Goal: Transaction & Acquisition: Book appointment/travel/reservation

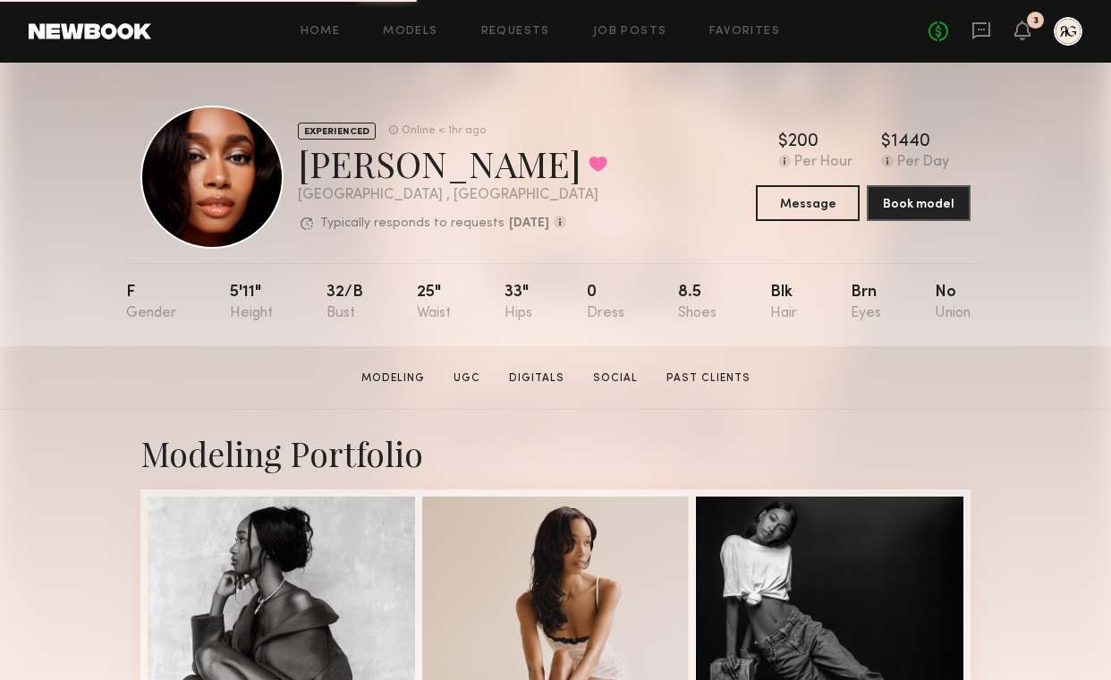
click at [1054, 30] on div at bounding box center [1068, 31] width 29 height 29
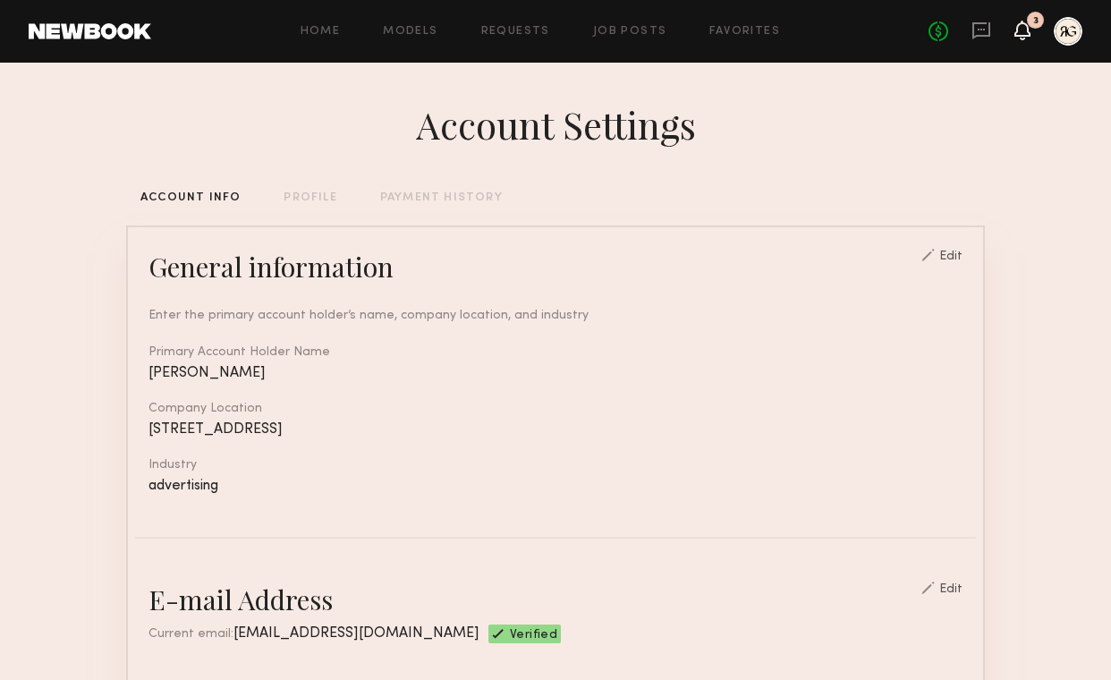
click at [1018, 33] on icon at bounding box center [1022, 29] width 14 height 13
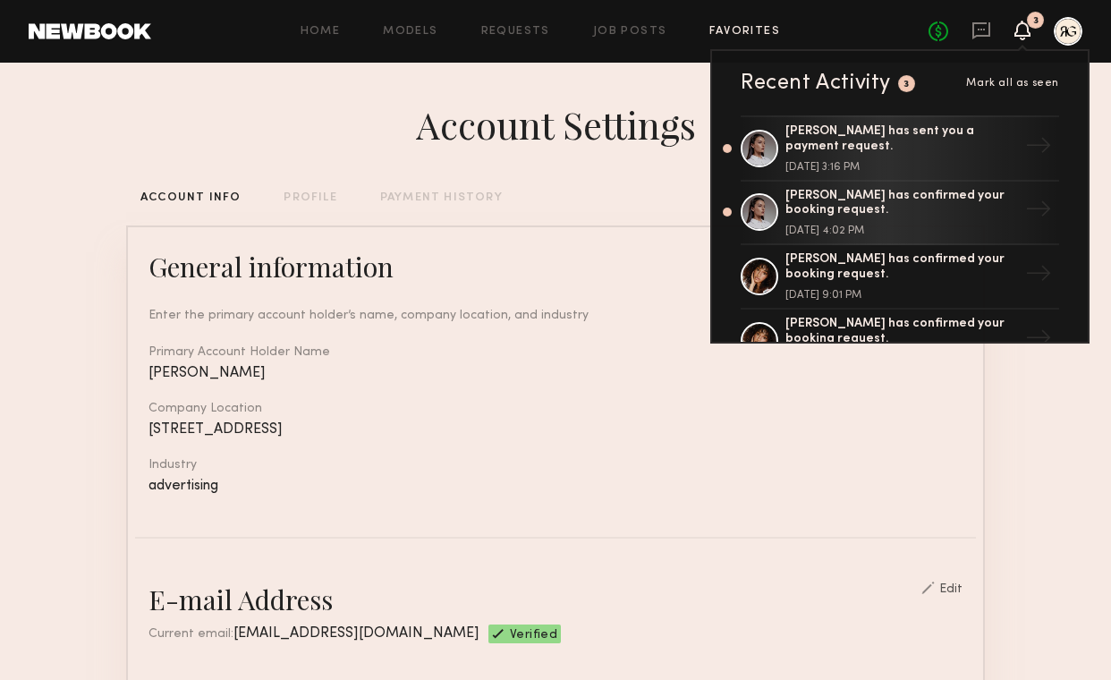
click at [720, 29] on link "Favorites" at bounding box center [744, 32] width 71 height 12
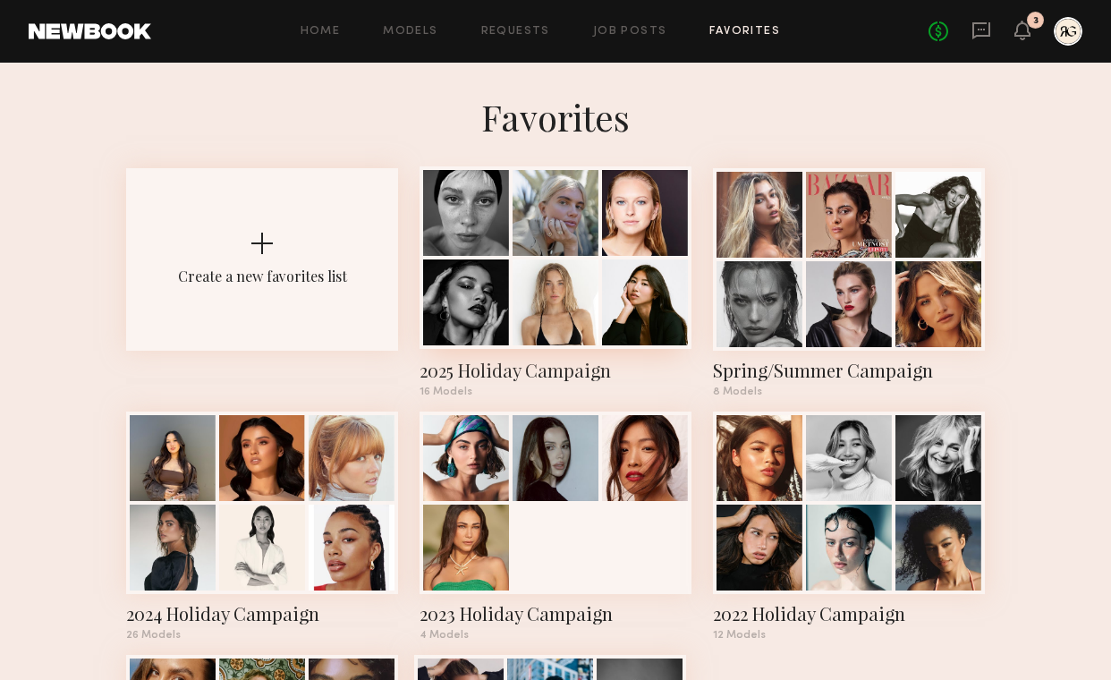
click at [575, 309] on div at bounding box center [556, 302] width 86 height 86
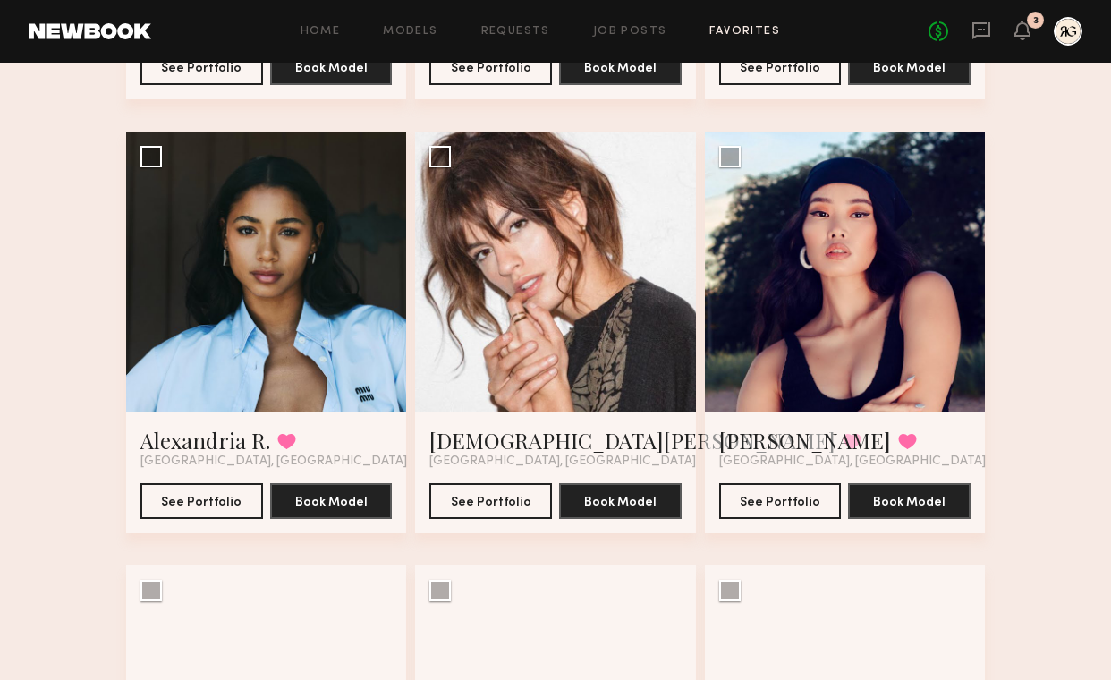
scroll to position [963, 0]
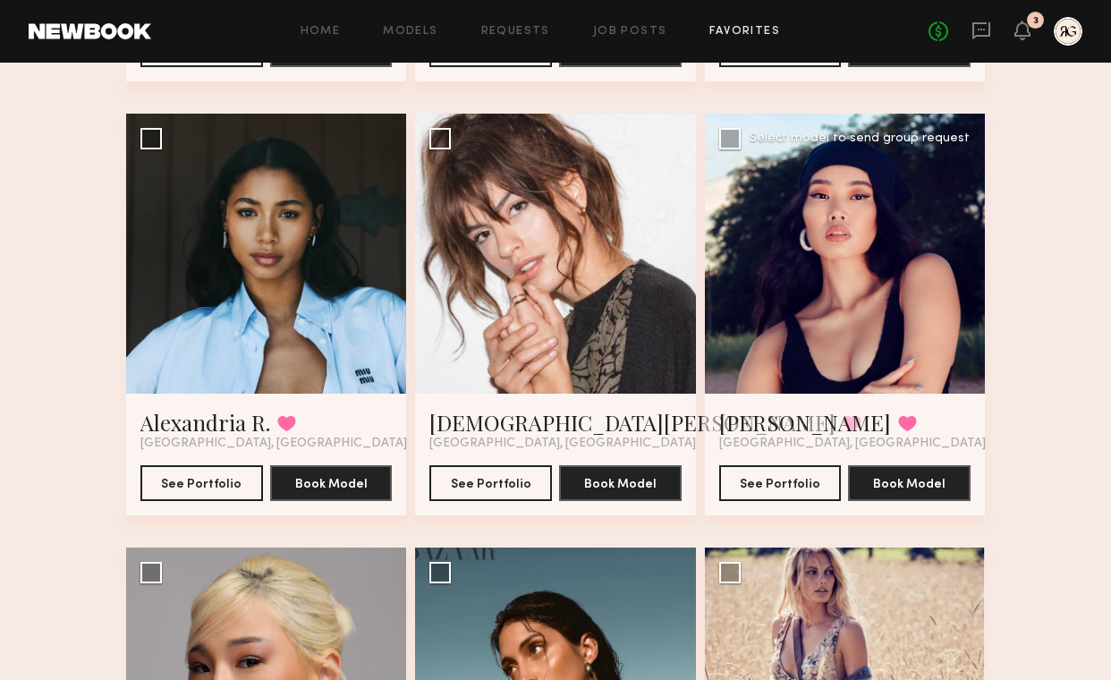
click at [795, 443] on span "[GEOGRAPHIC_DATA], [GEOGRAPHIC_DATA]" at bounding box center [852, 444] width 267 height 14
click at [780, 417] on link "Naraa B." at bounding box center [805, 422] width 172 height 29
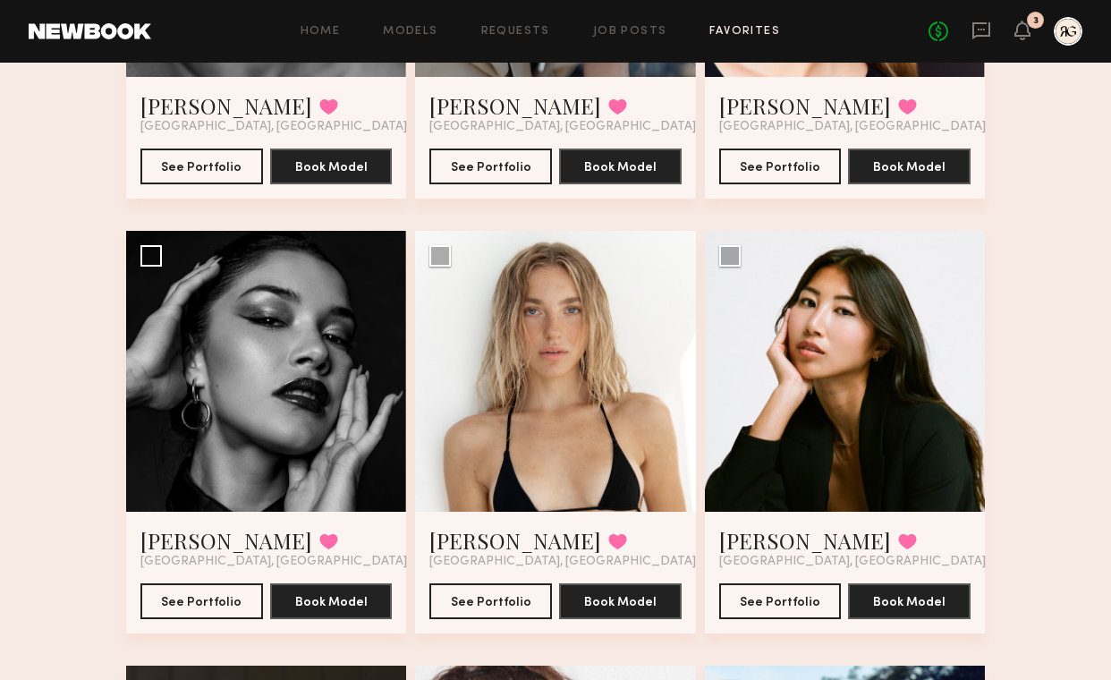
scroll to position [403, 0]
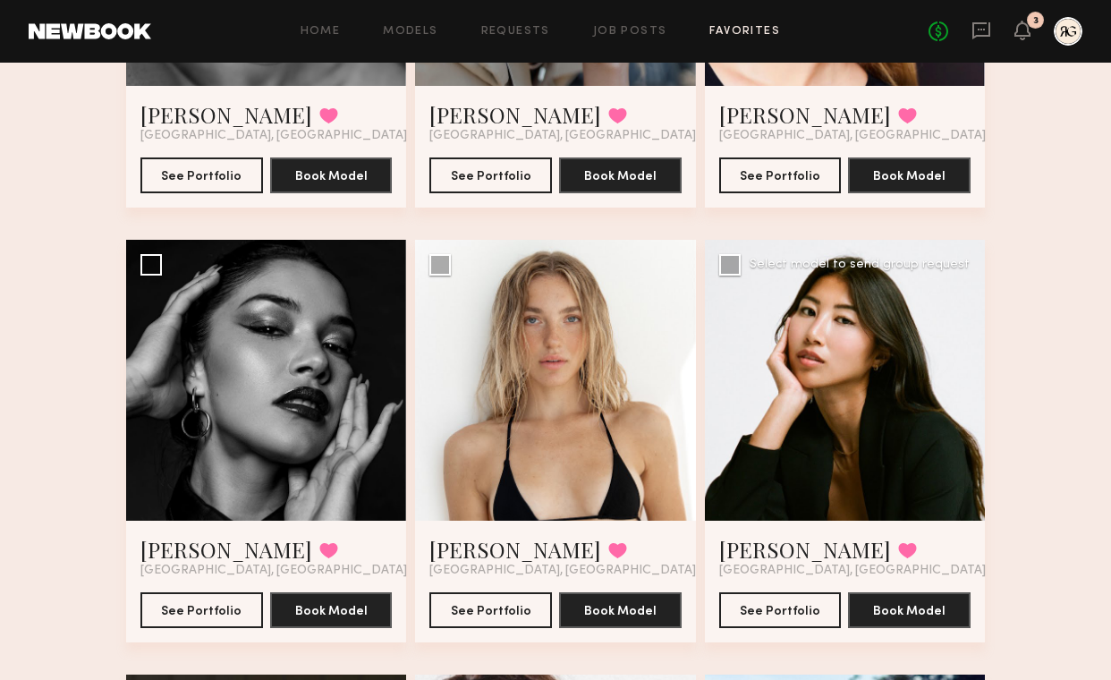
click at [895, 412] on div at bounding box center [845, 380] width 280 height 280
click at [929, 402] on div at bounding box center [845, 380] width 280 height 280
click at [776, 616] on button "See Portfolio" at bounding box center [780, 609] width 123 height 36
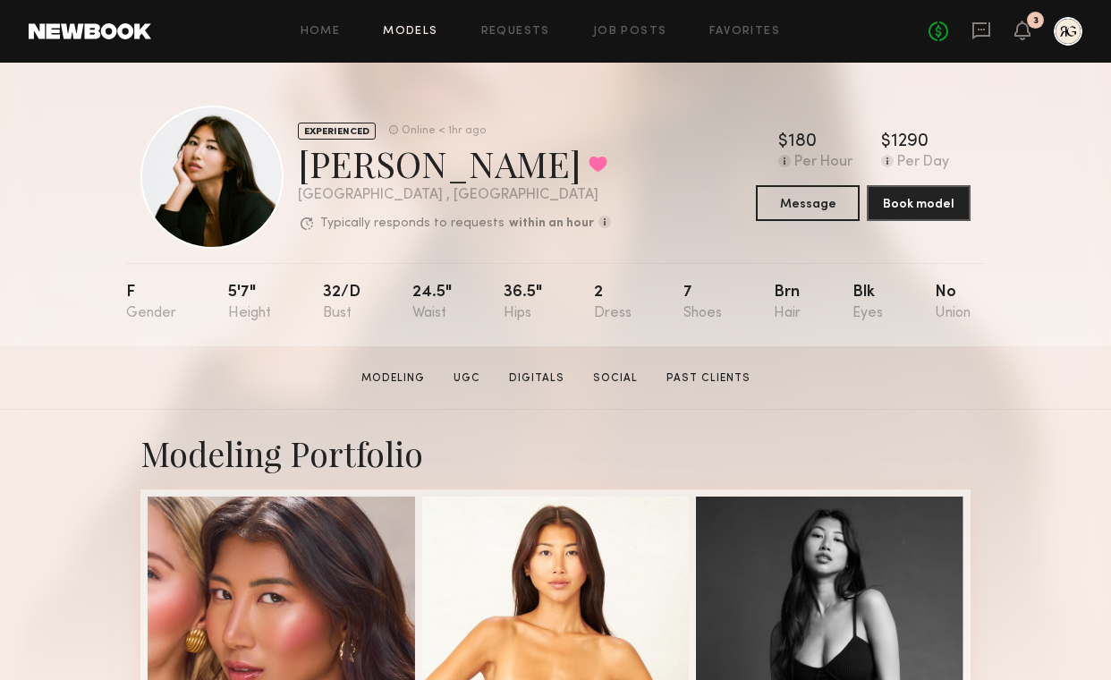
click at [403, 30] on link "Models" at bounding box center [410, 32] width 55 height 12
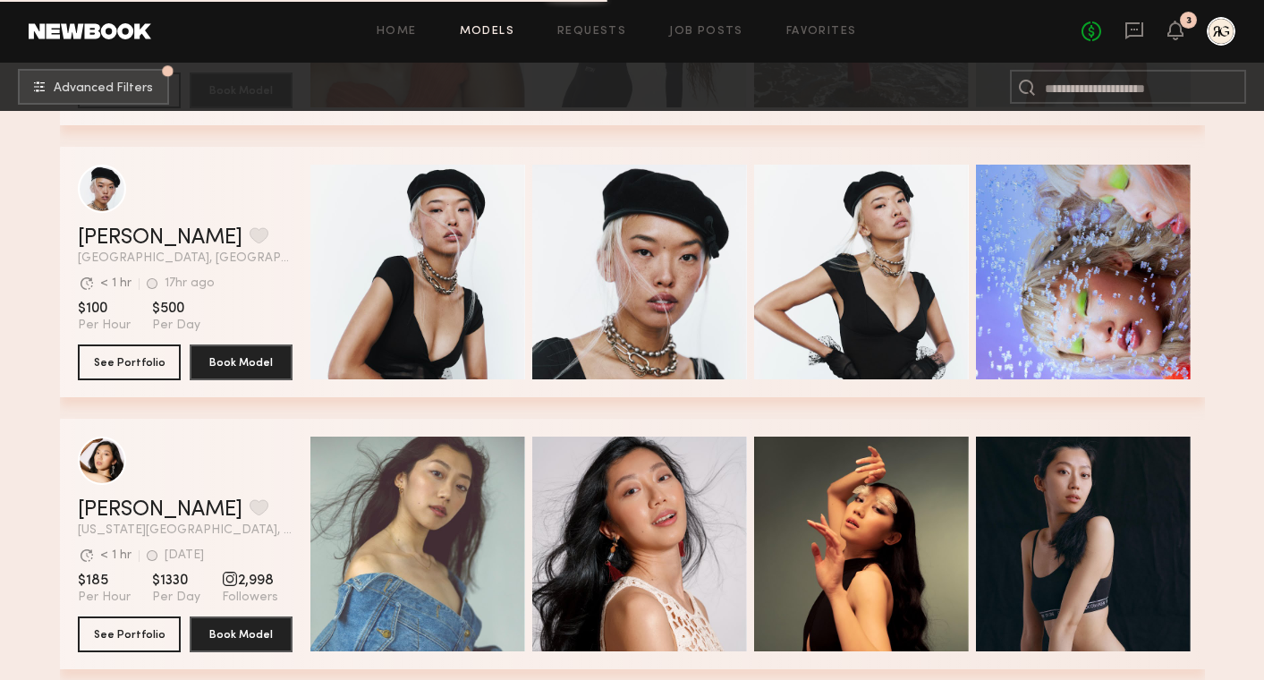
scroll to position [2975, 0]
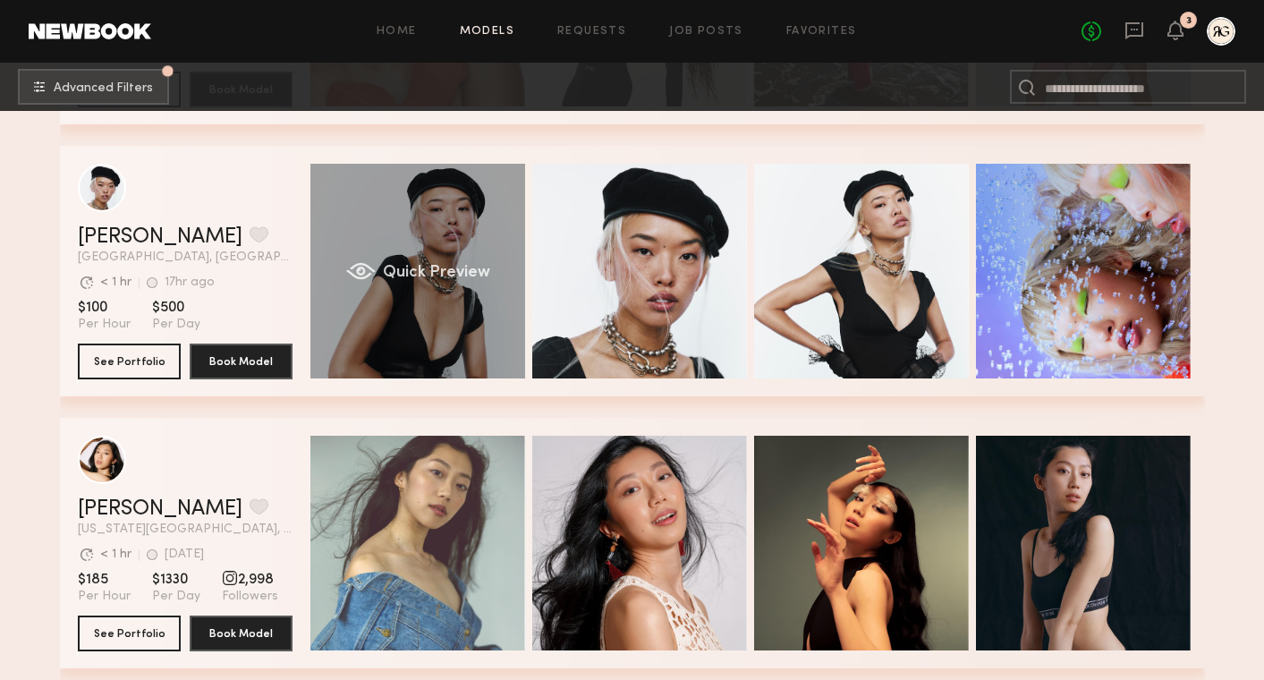
click at [516, 284] on div "Quick Preview" at bounding box center [417, 271] width 215 height 215
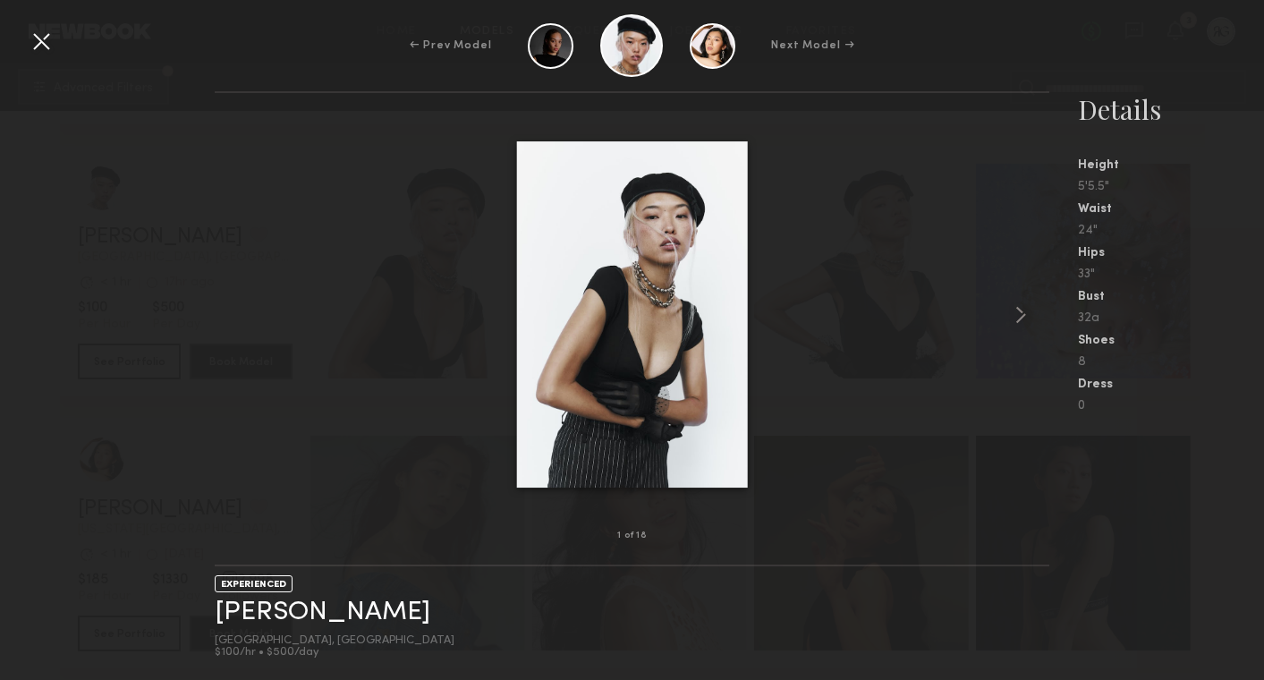
click at [827, 302] on div at bounding box center [632, 315] width 835 height 386
click at [1022, 317] on common-icon at bounding box center [1020, 315] width 29 height 29
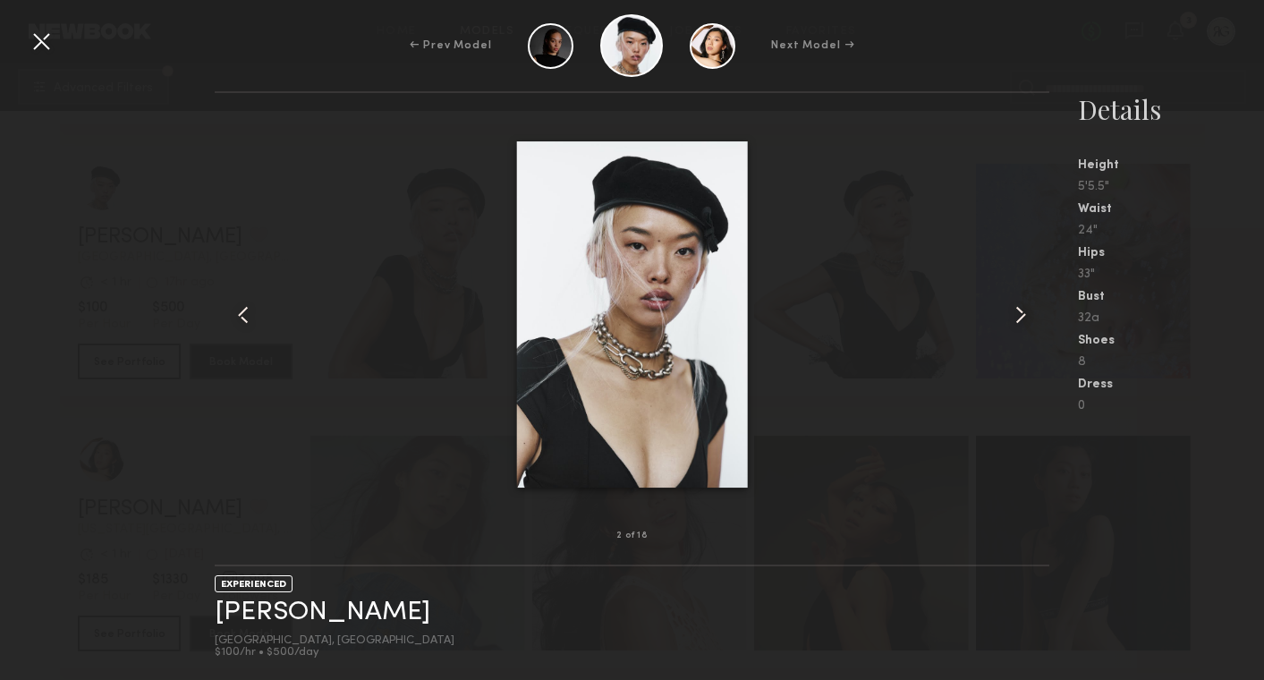
click at [1022, 317] on common-icon at bounding box center [1020, 315] width 29 height 29
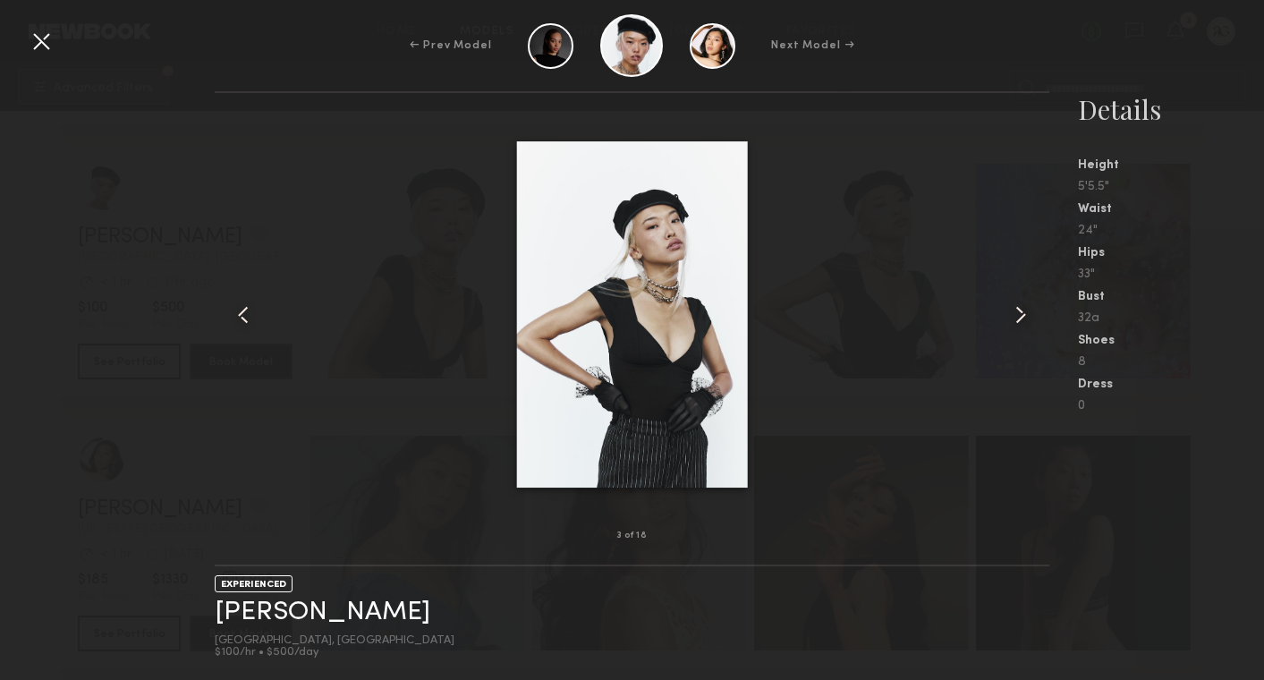
click at [1022, 317] on common-icon at bounding box center [1020, 315] width 29 height 29
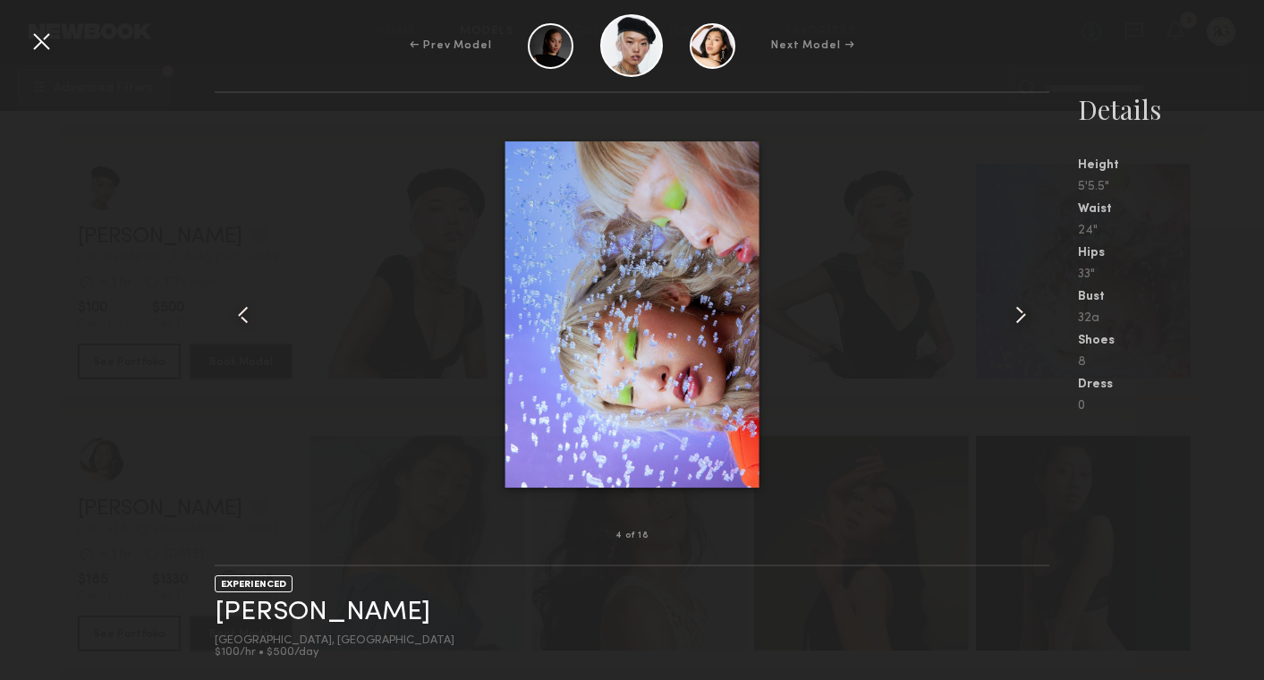
click at [1022, 318] on common-icon at bounding box center [1020, 315] width 29 height 29
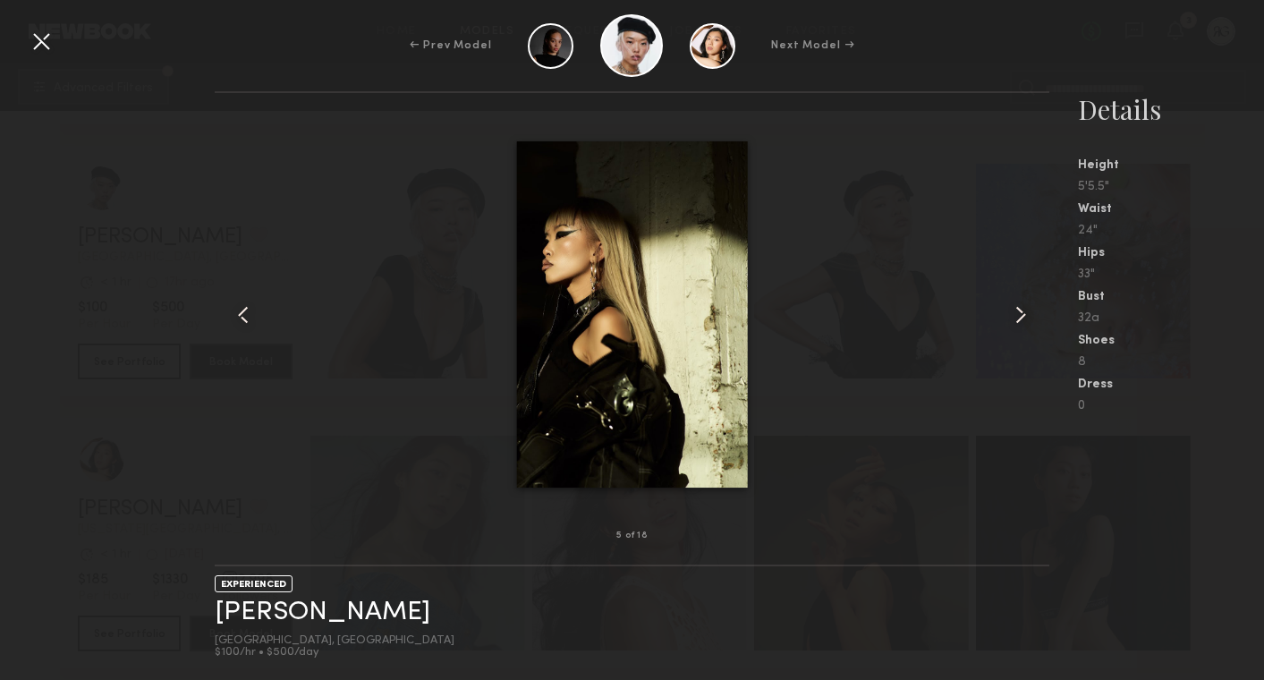
click at [1022, 318] on common-icon at bounding box center [1020, 315] width 29 height 29
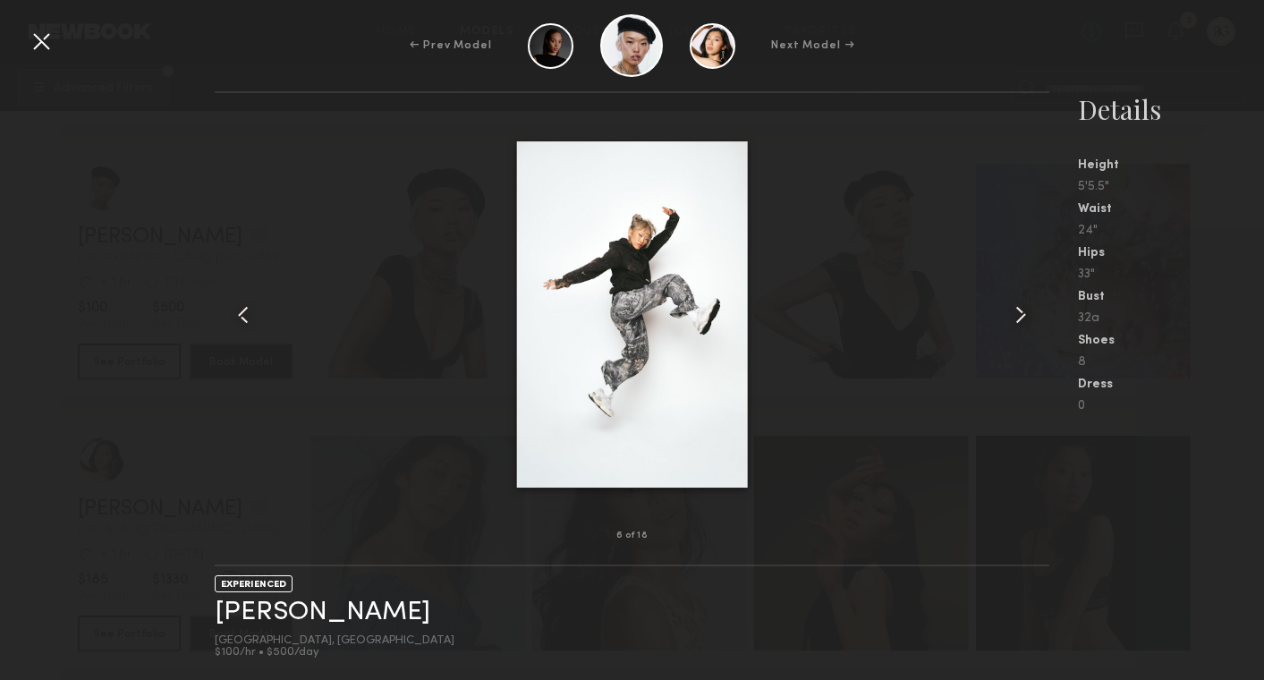
click at [1022, 318] on common-icon at bounding box center [1020, 315] width 29 height 29
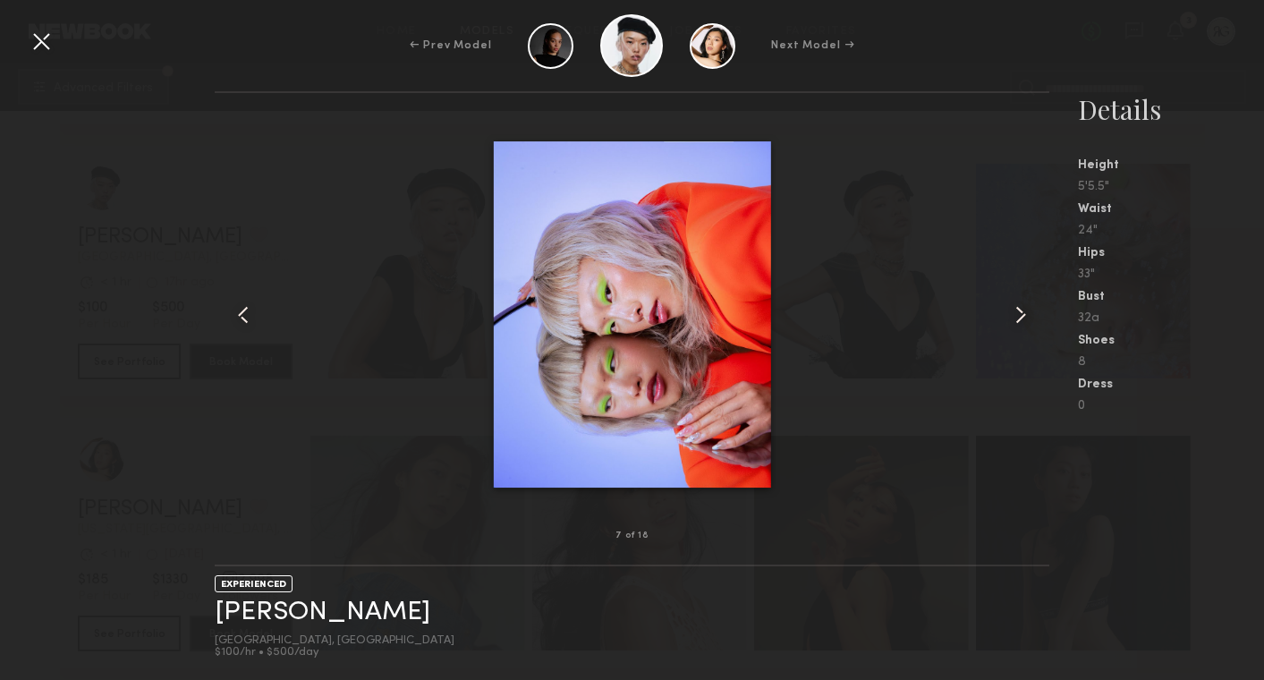
click at [1022, 318] on common-icon at bounding box center [1020, 315] width 29 height 29
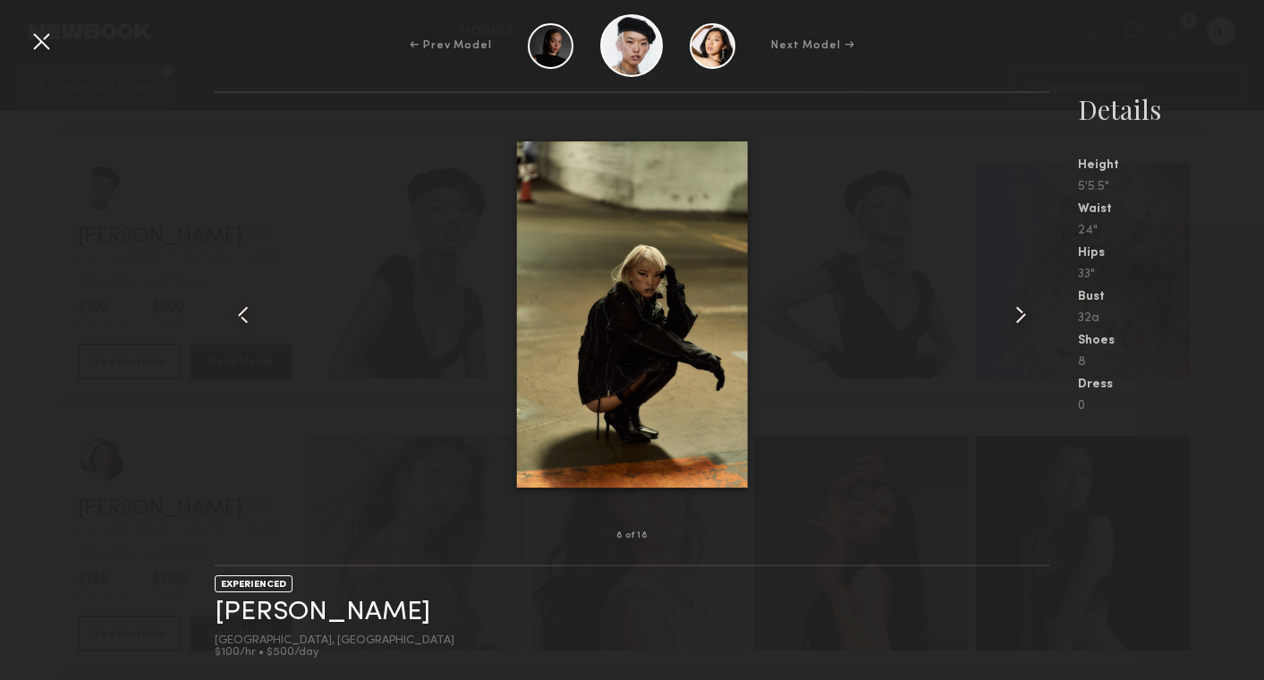
click at [1022, 318] on common-icon at bounding box center [1020, 315] width 29 height 29
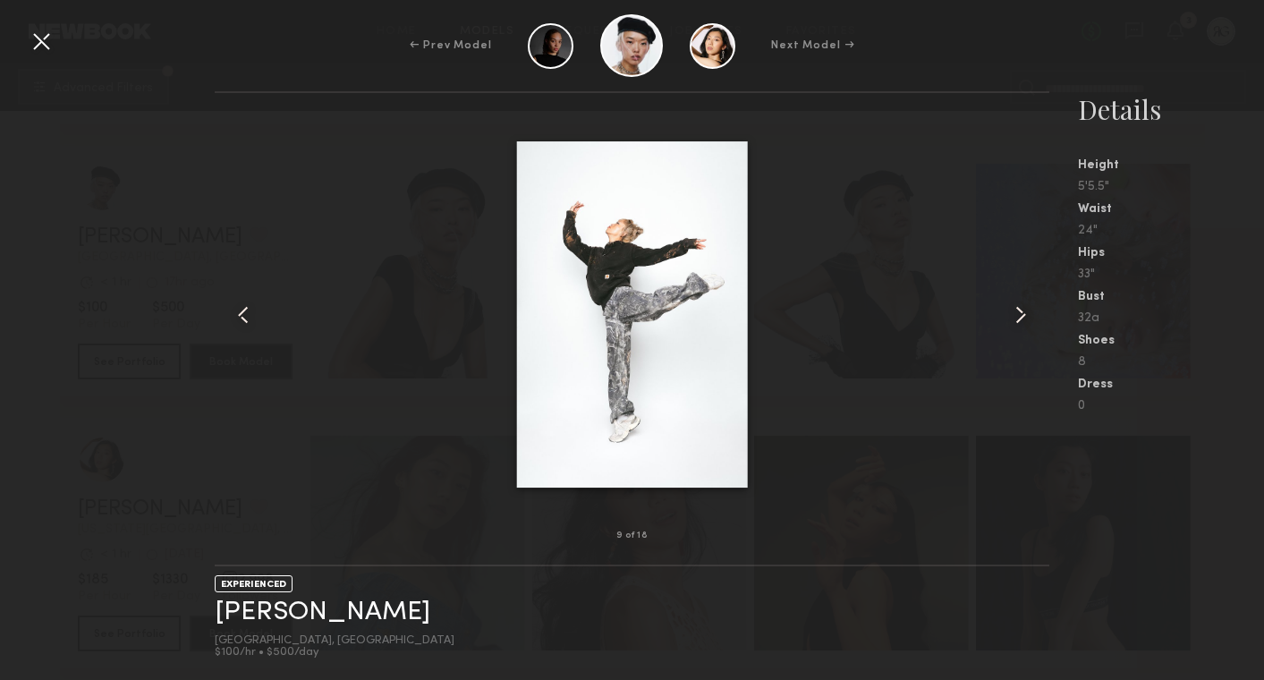
click at [1022, 318] on common-icon at bounding box center [1020, 315] width 29 height 29
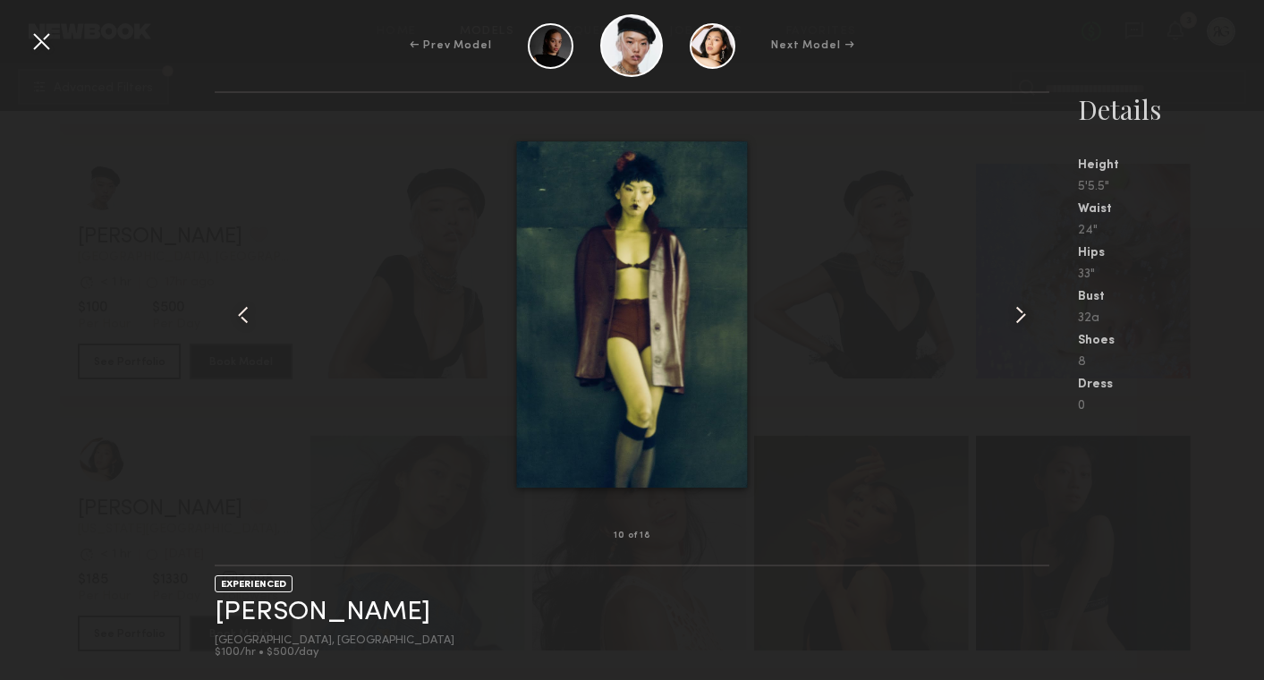
click at [1022, 318] on common-icon at bounding box center [1020, 315] width 29 height 29
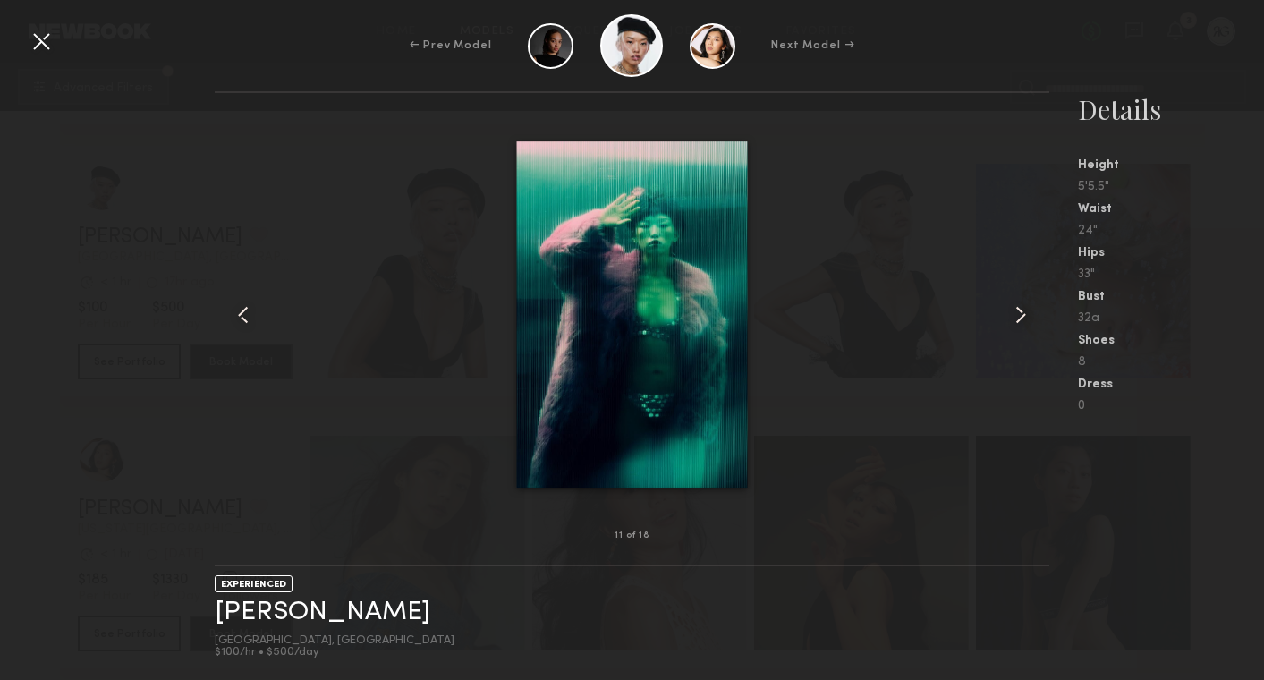
click at [1022, 318] on common-icon at bounding box center [1020, 315] width 29 height 29
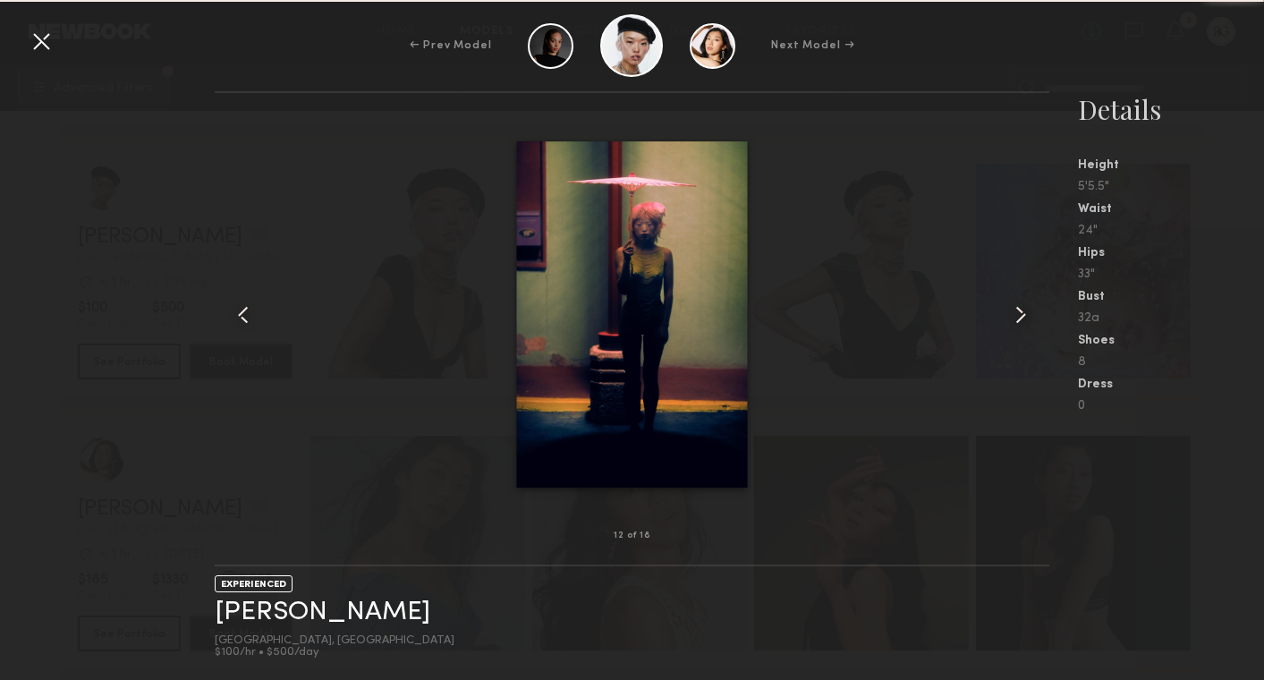
click at [1022, 318] on common-icon at bounding box center [1020, 315] width 29 height 29
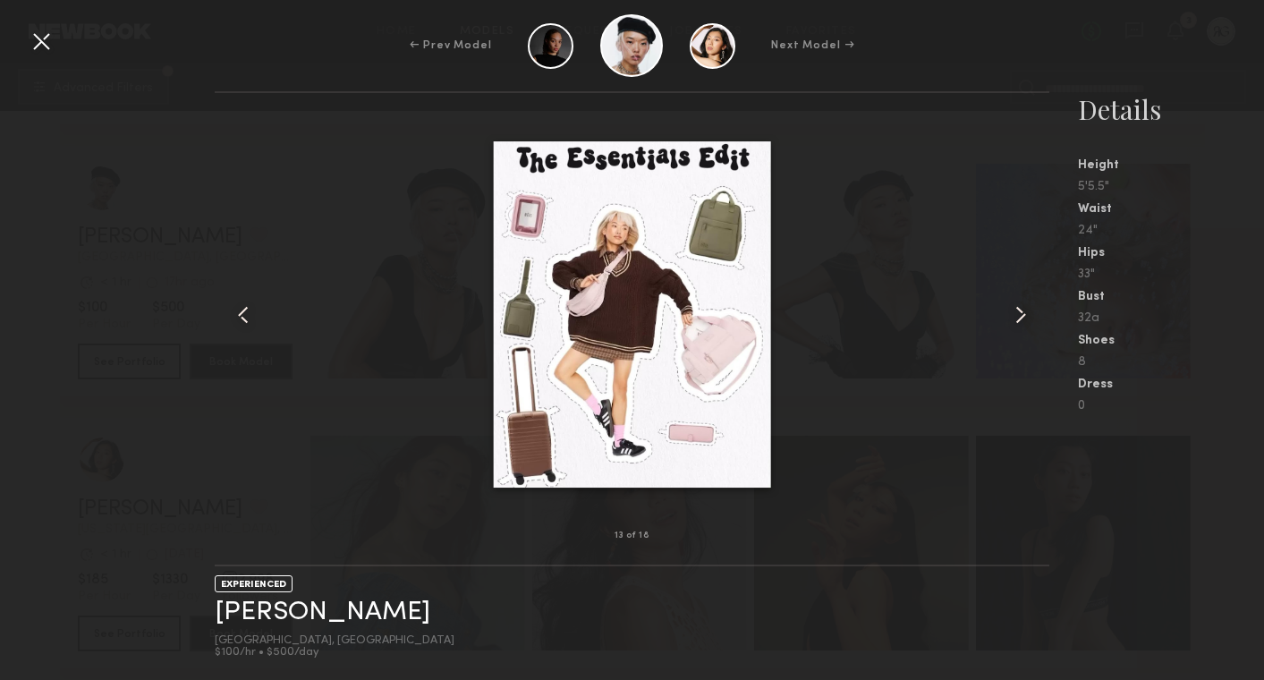
click at [1022, 318] on common-icon at bounding box center [1020, 315] width 29 height 29
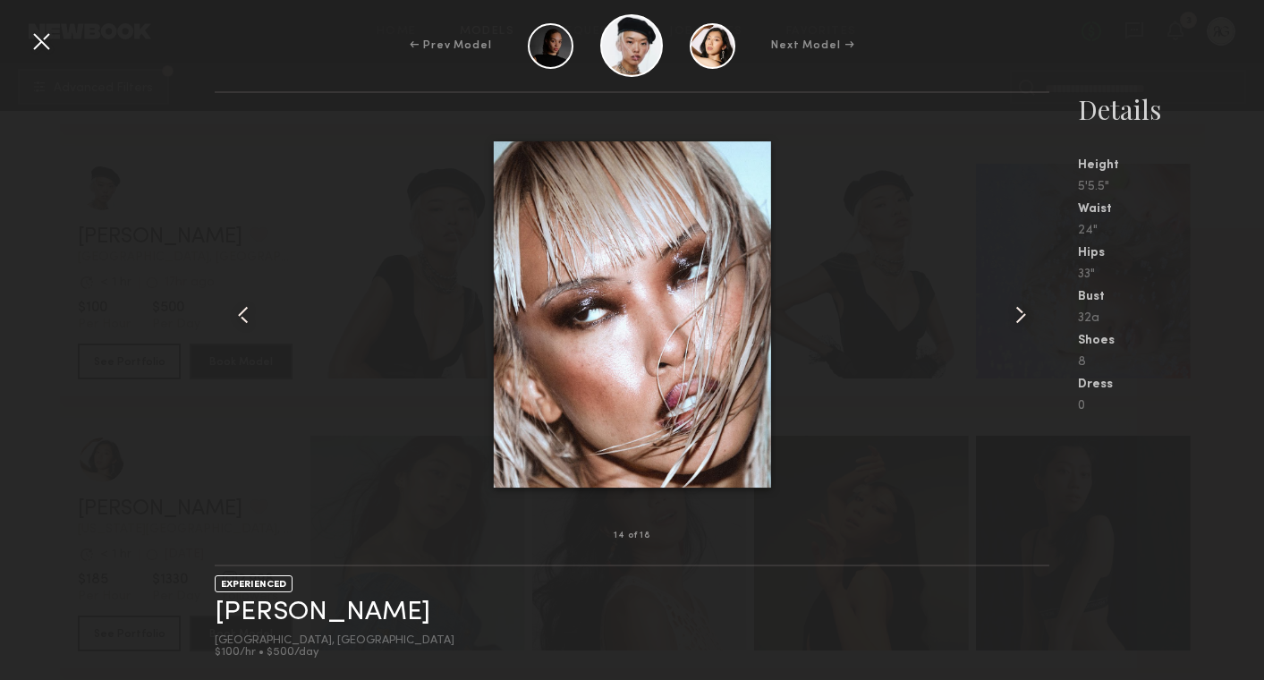
click at [1022, 318] on common-icon at bounding box center [1020, 315] width 29 height 29
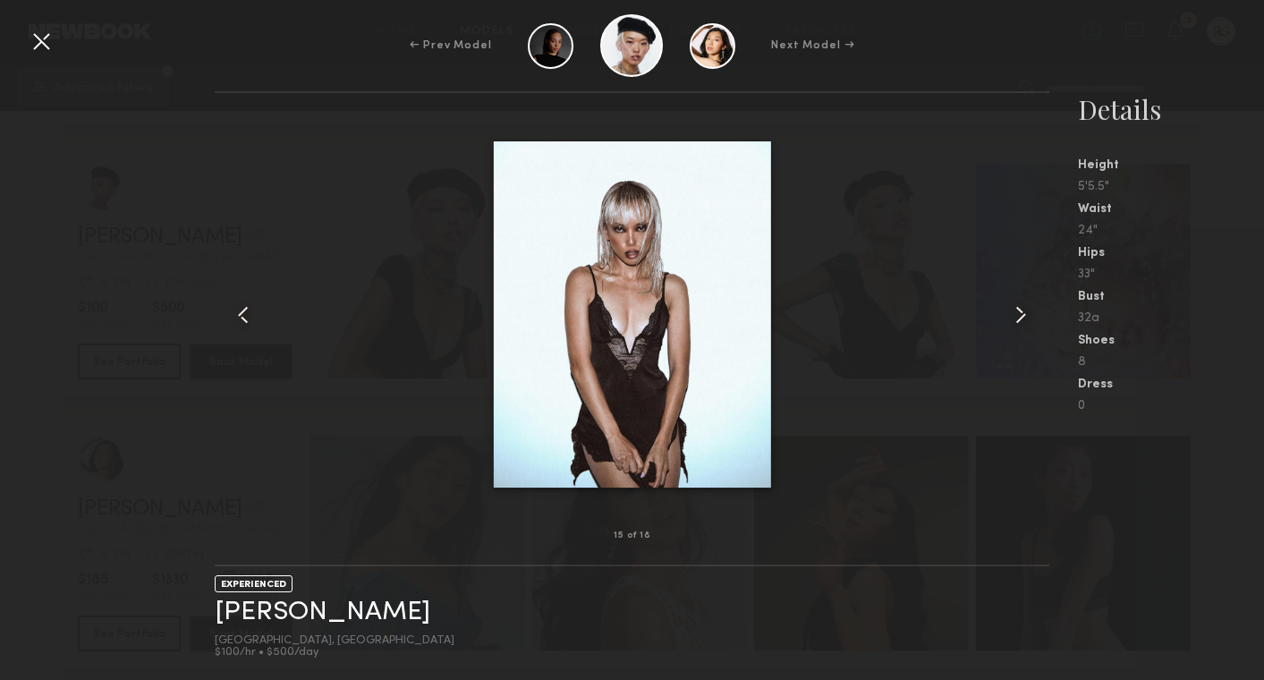
click at [1022, 318] on common-icon at bounding box center [1020, 315] width 29 height 29
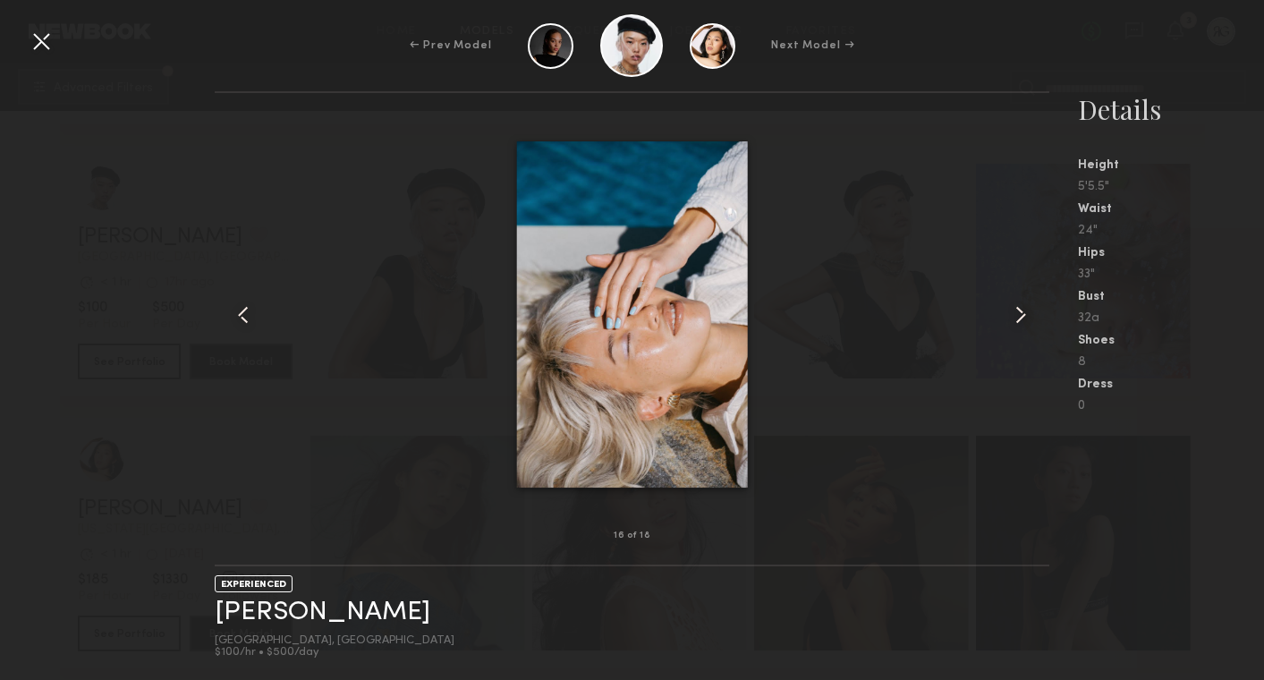
click at [1022, 318] on common-icon at bounding box center [1020, 315] width 29 height 29
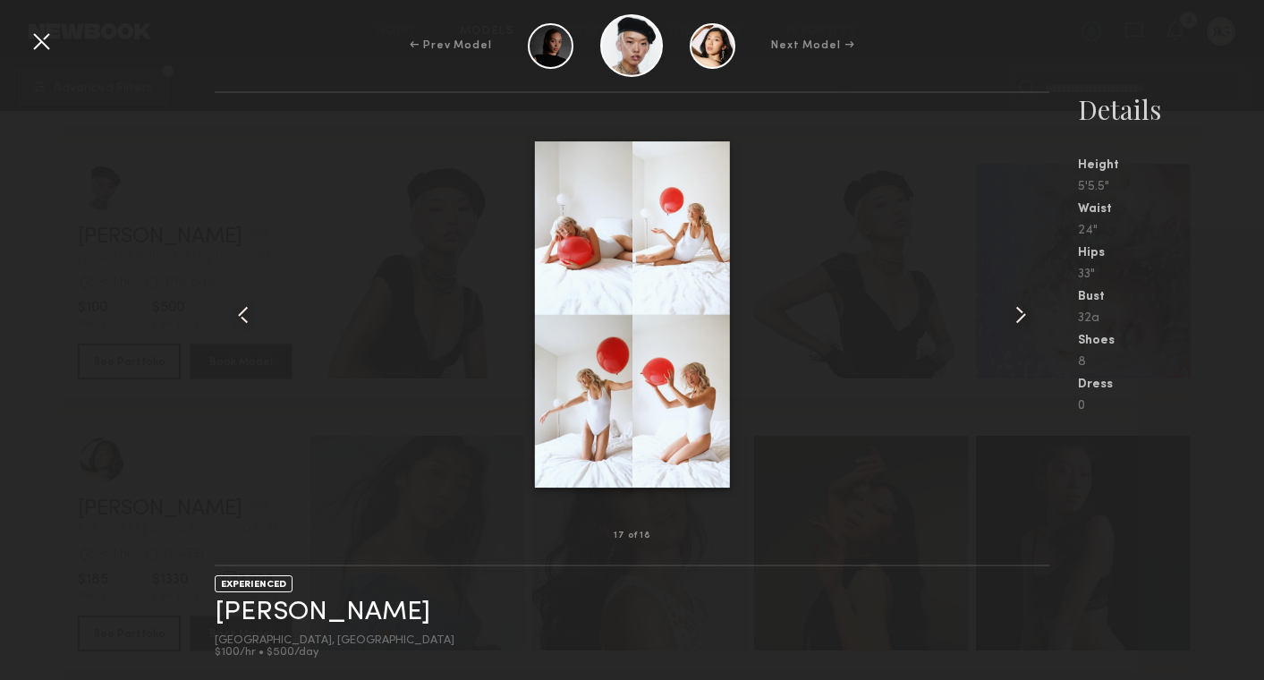
click at [1022, 318] on common-icon at bounding box center [1020, 315] width 29 height 29
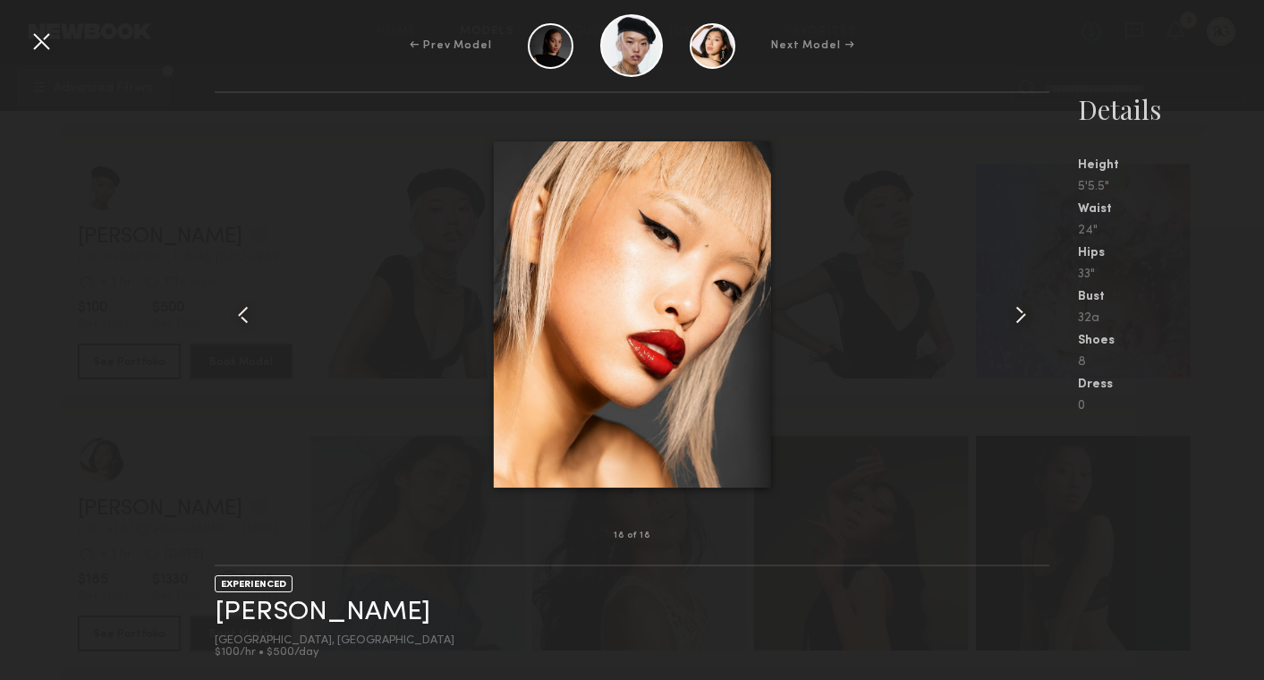
click at [40, 47] on div at bounding box center [41, 41] width 29 height 29
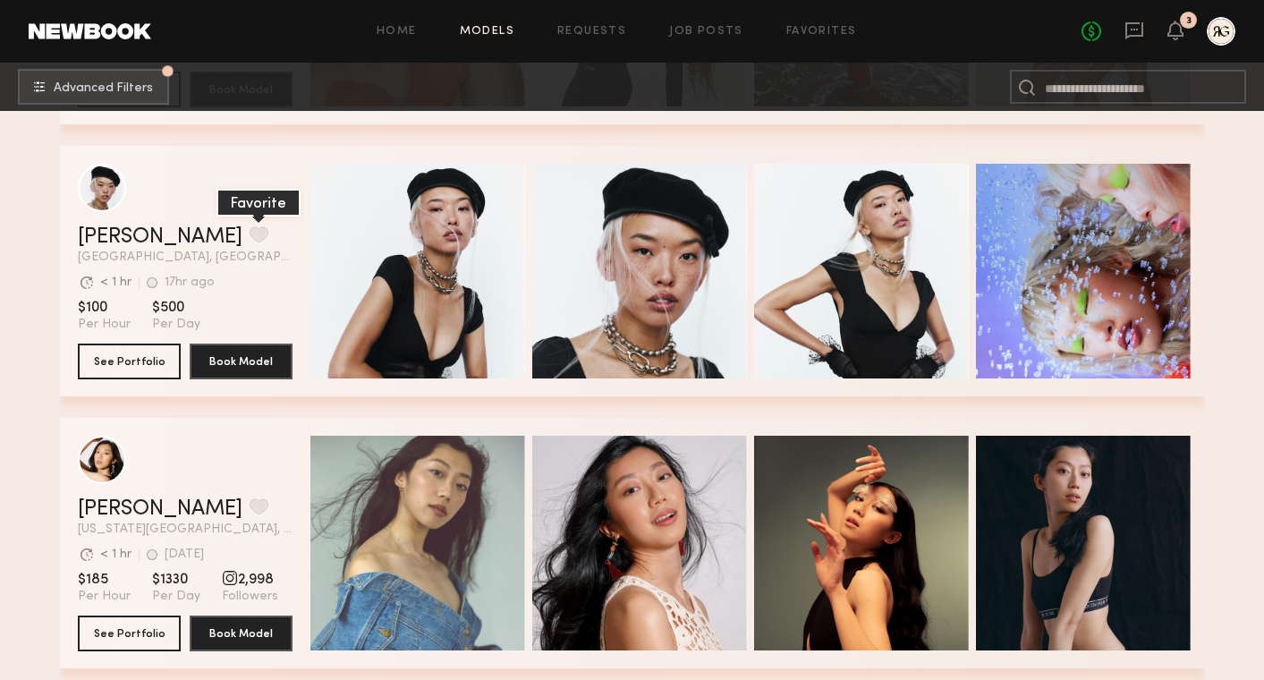
click at [250, 237] on button "grid" at bounding box center [259, 234] width 19 height 16
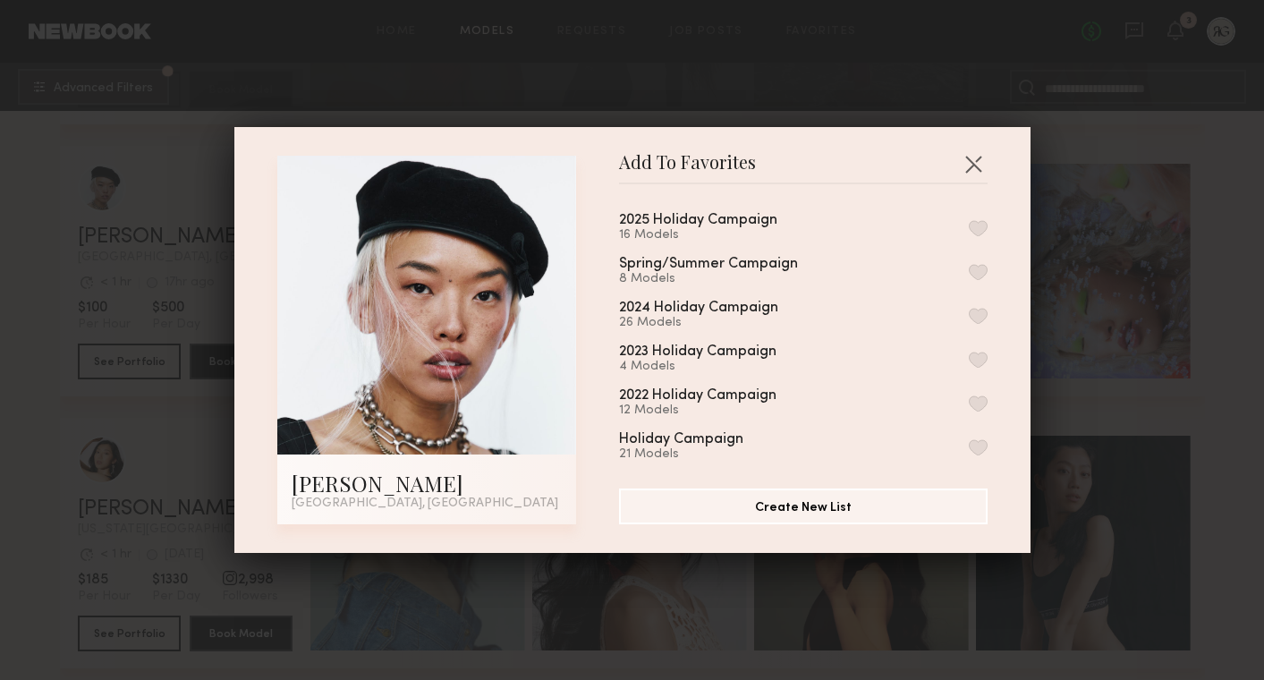
click at [737, 222] on div "2025 Holiday Campaign" at bounding box center [698, 220] width 158 height 15
click at [976, 222] on button "button" at bounding box center [978, 228] width 19 height 16
click at [971, 152] on button "button" at bounding box center [973, 163] width 29 height 29
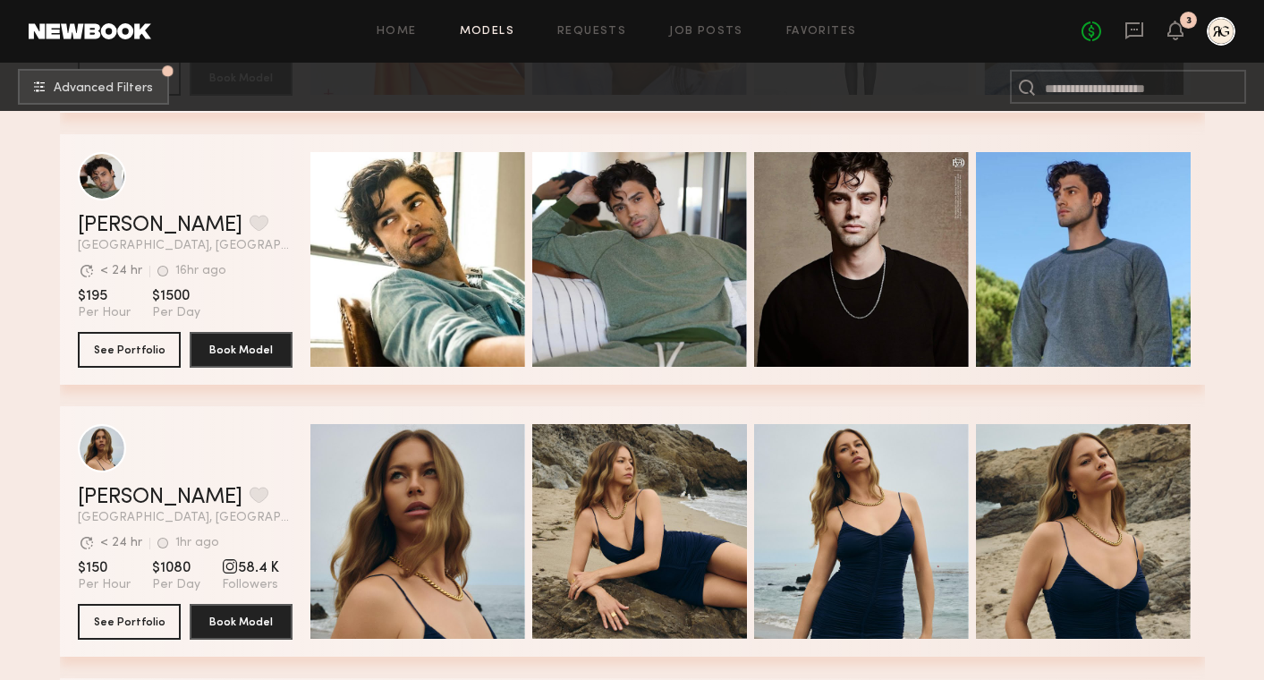
scroll to position [4609, 0]
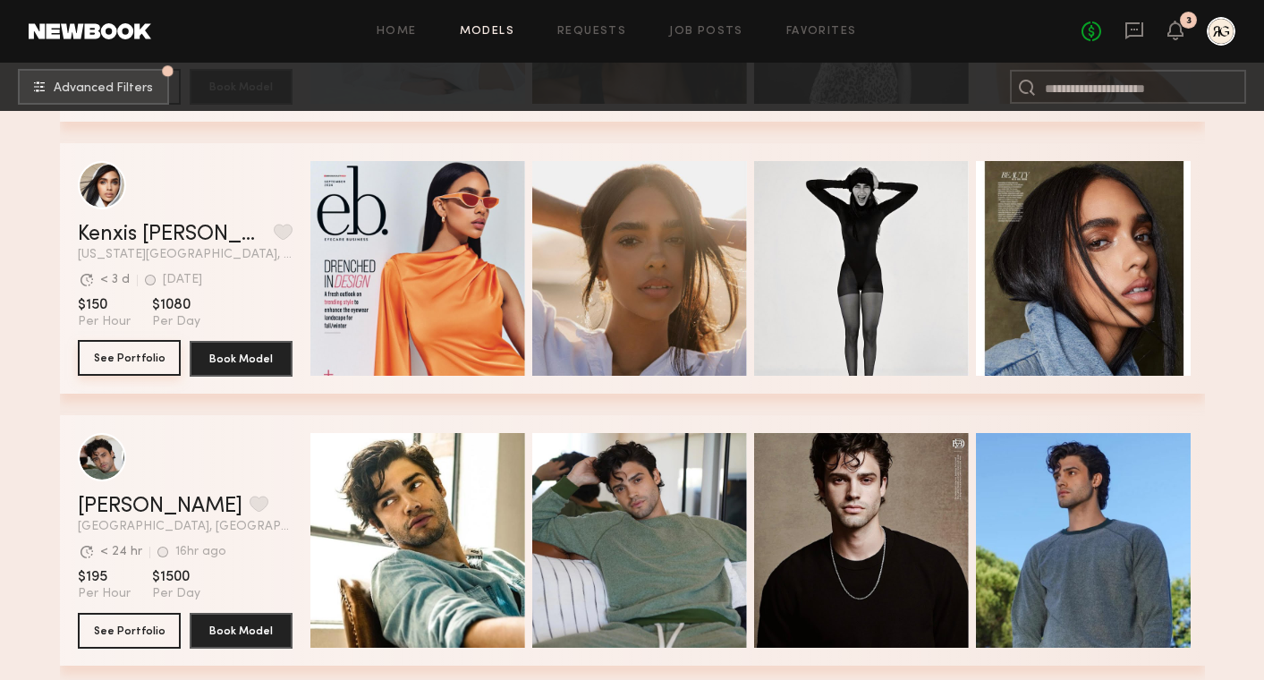
click at [131, 356] on button "See Portfolio" at bounding box center [129, 358] width 103 height 36
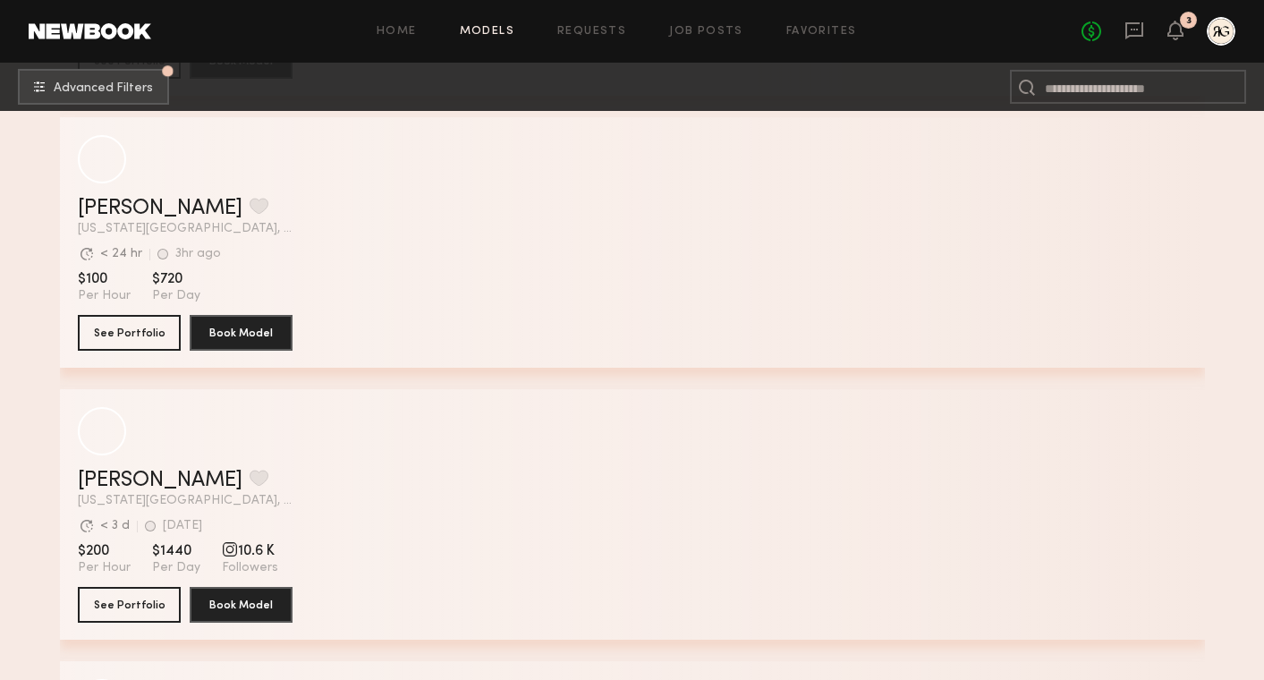
scroll to position [13249, 0]
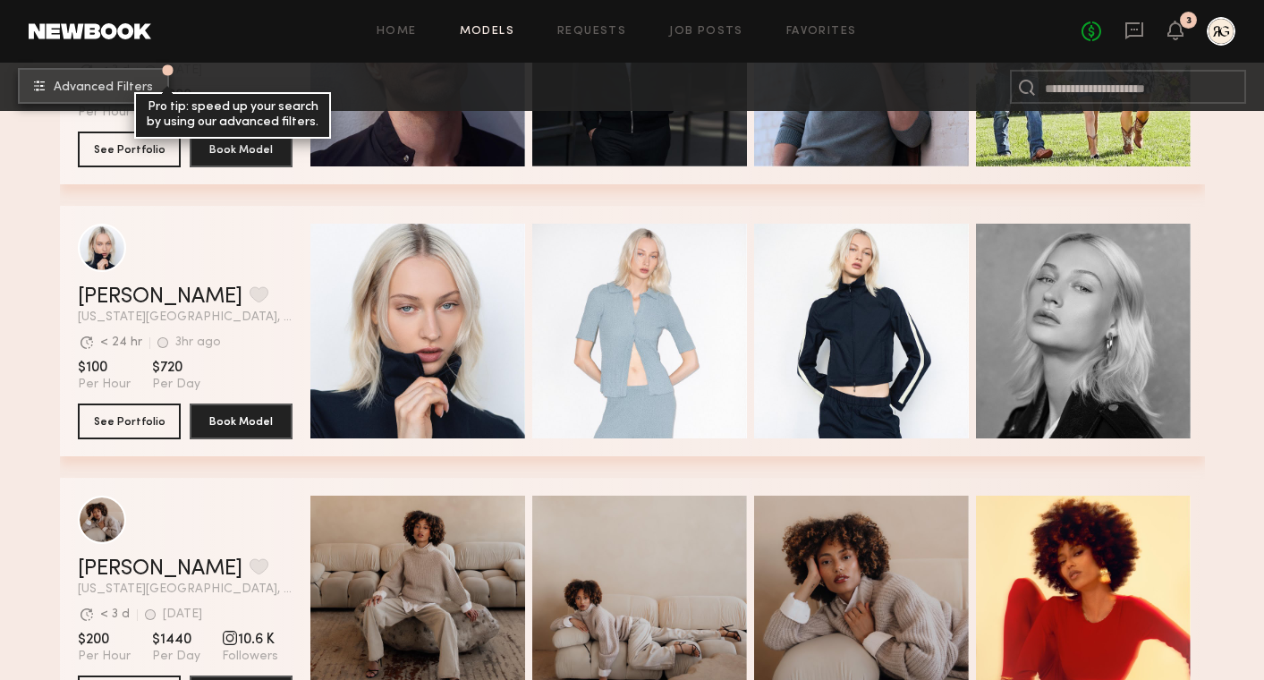
click at [112, 83] on span "Advanced Filters" at bounding box center [103, 87] width 99 height 13
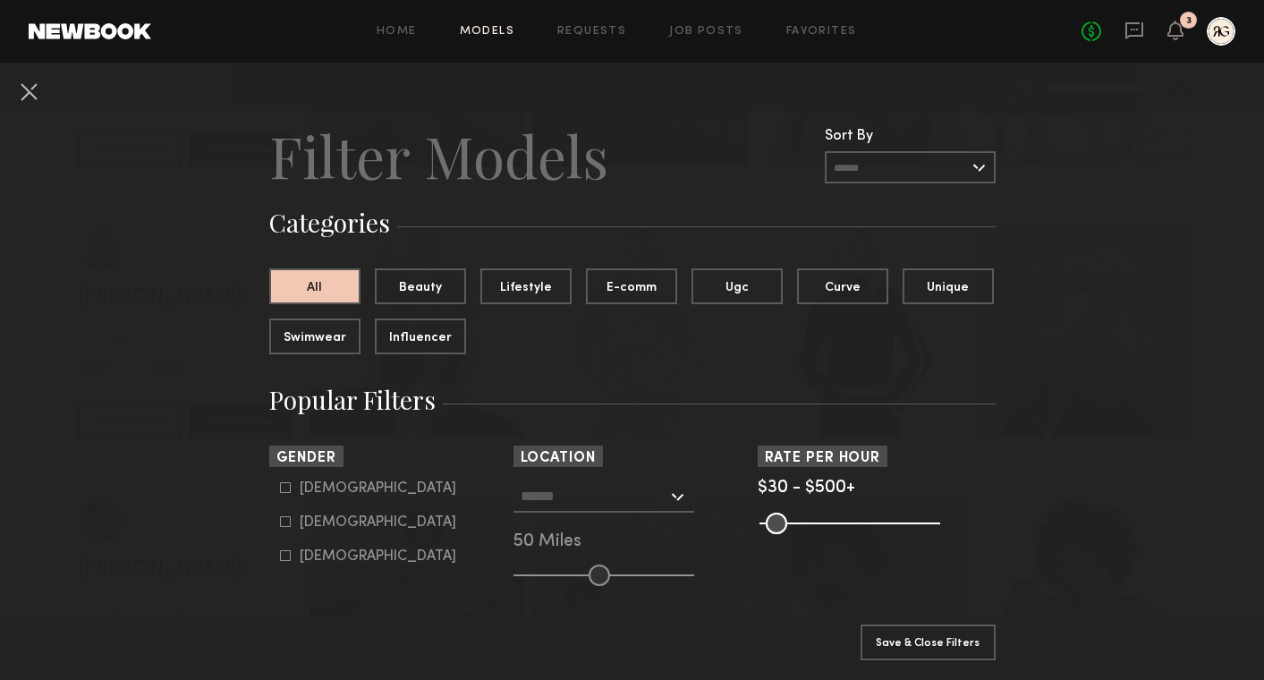
click at [276, 525] on div "[DEMOGRAPHIC_DATA] [DEMOGRAPHIC_DATA] [DEMOGRAPHIC_DATA]" at bounding box center [388, 522] width 238 height 84
click at [290, 522] on label "[DEMOGRAPHIC_DATA]" at bounding box center [368, 521] width 176 height 11
type input "**"
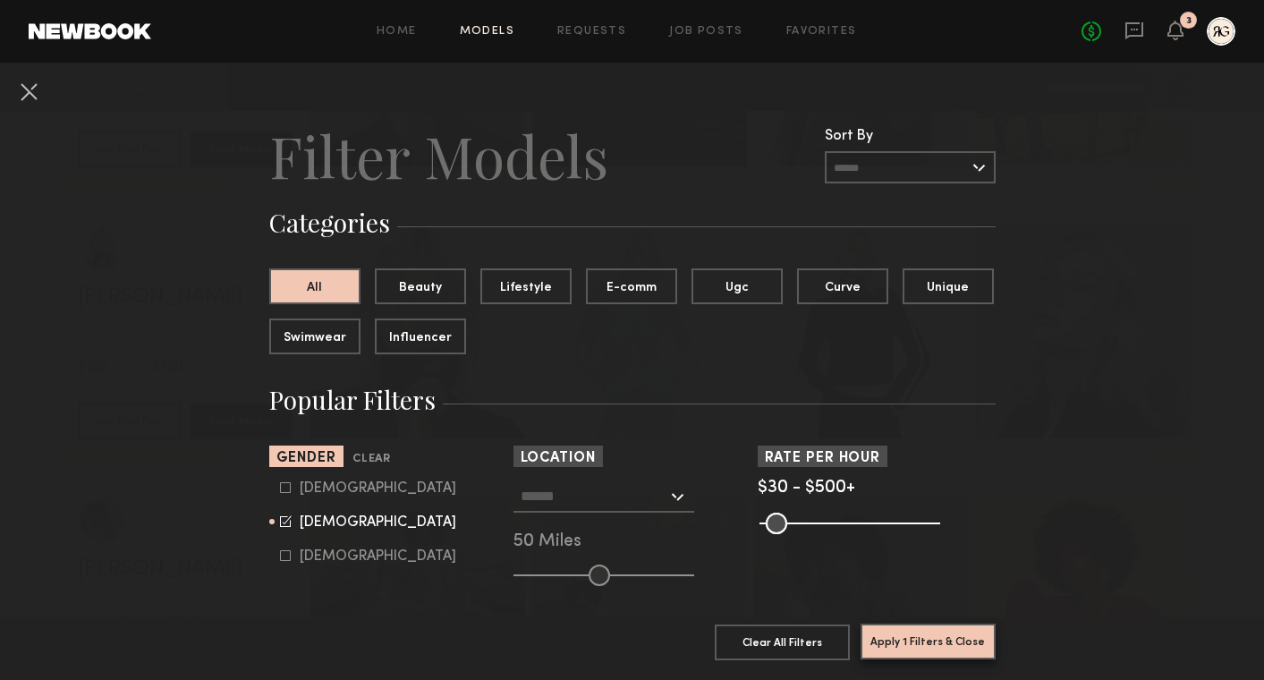
click at [885, 634] on button "Apply 1 Filters & Close" at bounding box center [928, 641] width 135 height 36
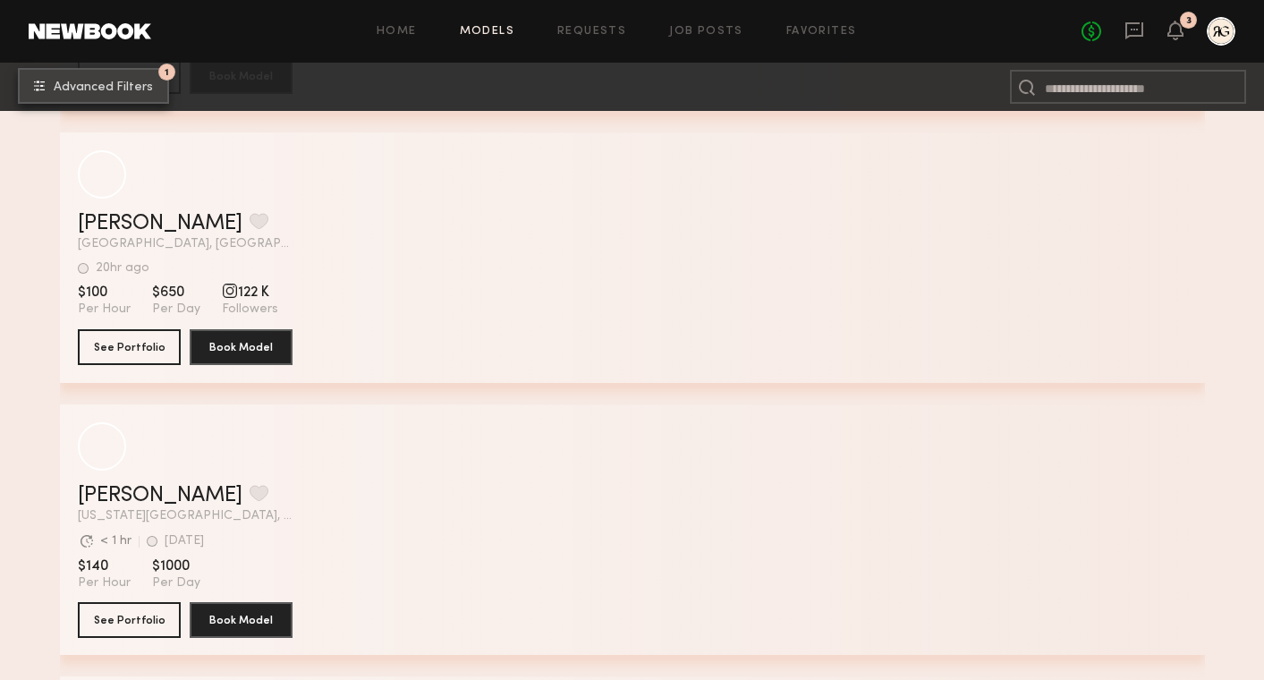
scroll to position [4102, 0]
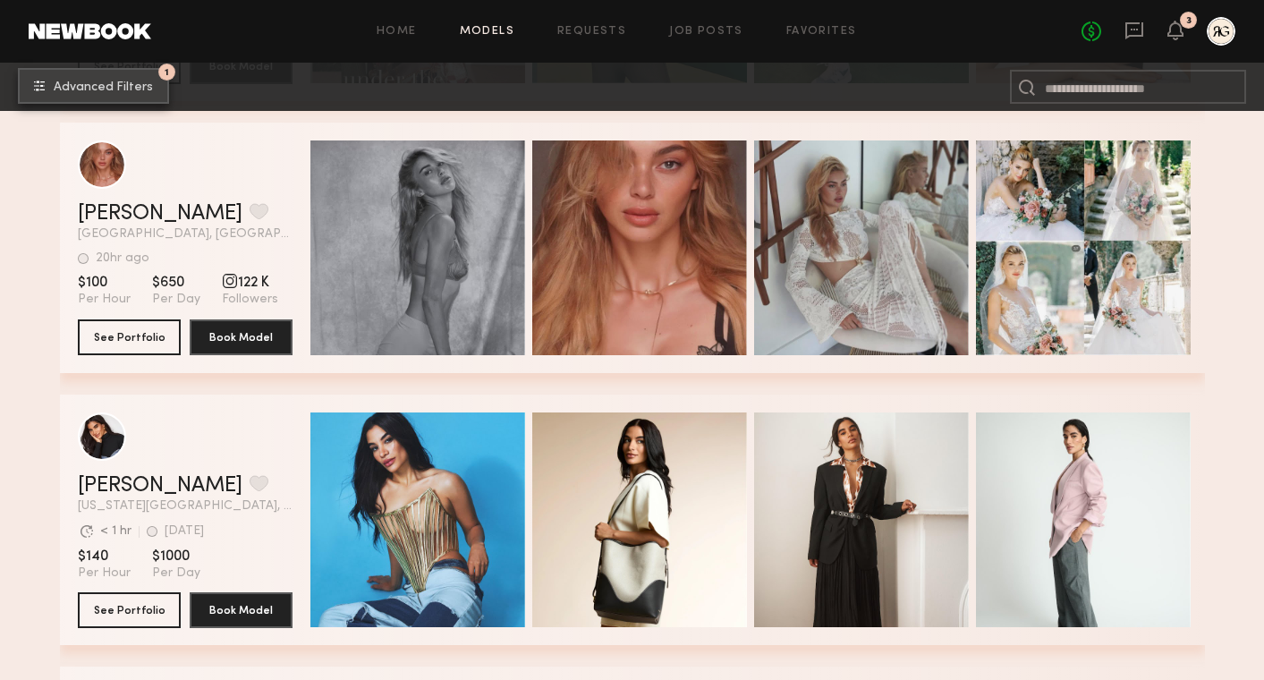
click at [117, 86] on span "Advanced Filters" at bounding box center [103, 87] width 99 height 13
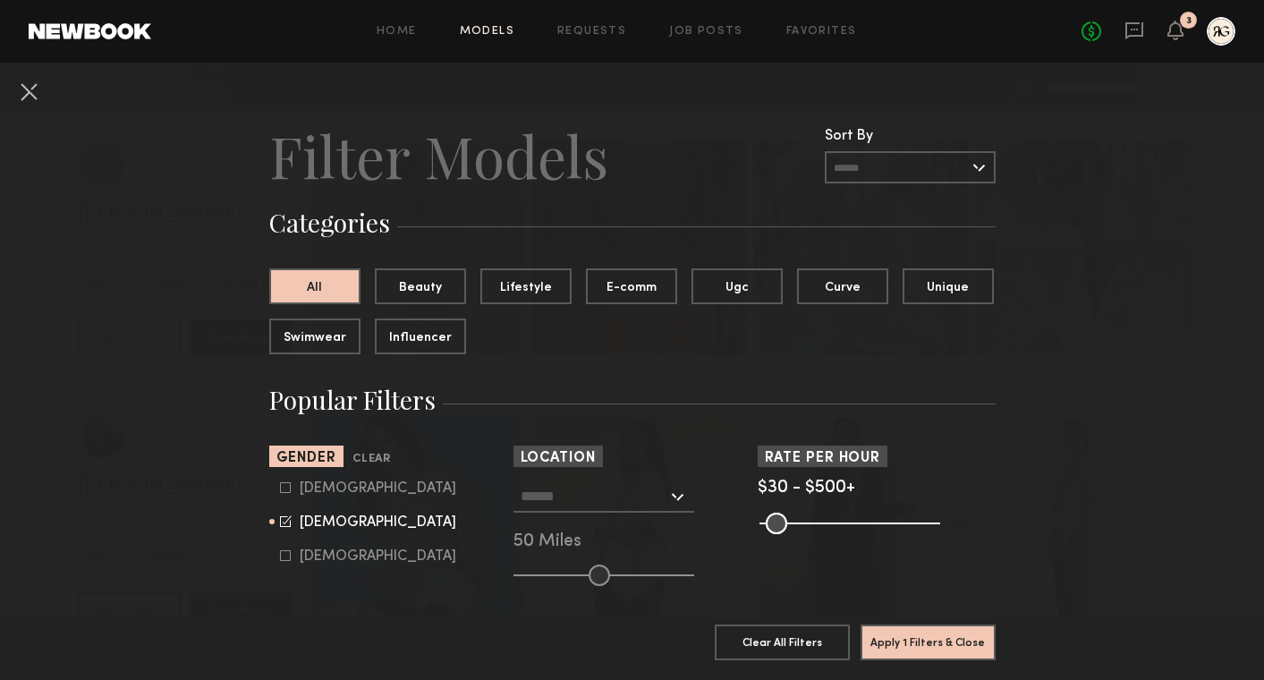
click at [598, 494] on input "text" at bounding box center [594, 495] width 147 height 30
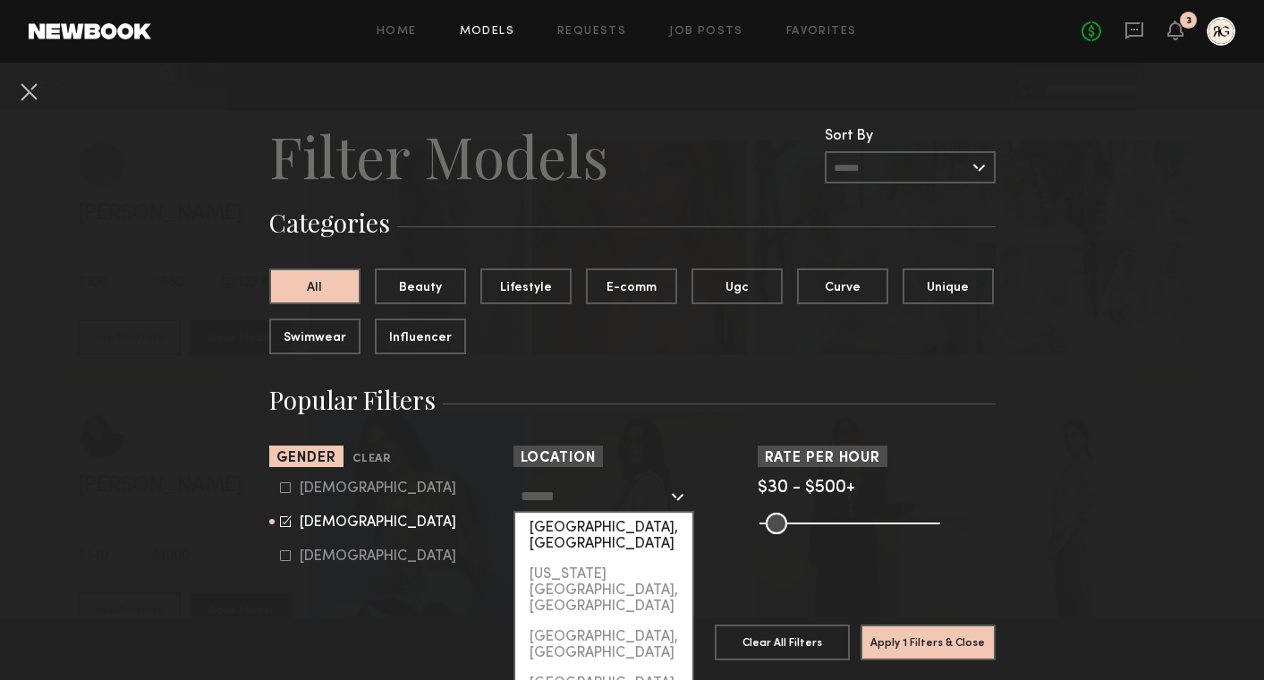
click at [597, 530] on div "[GEOGRAPHIC_DATA], [GEOGRAPHIC_DATA]" at bounding box center [603, 536] width 177 height 47
type input "**********"
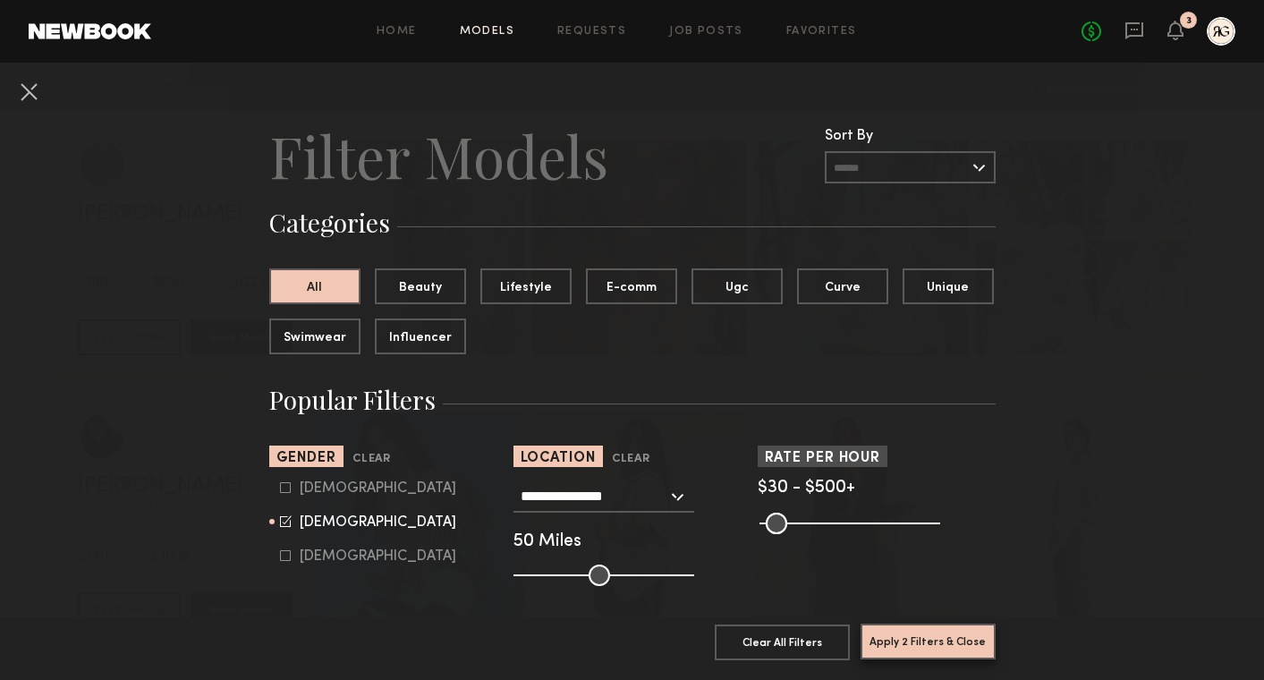
click at [905, 634] on button "Apply 2 Filters & Close" at bounding box center [928, 641] width 135 height 36
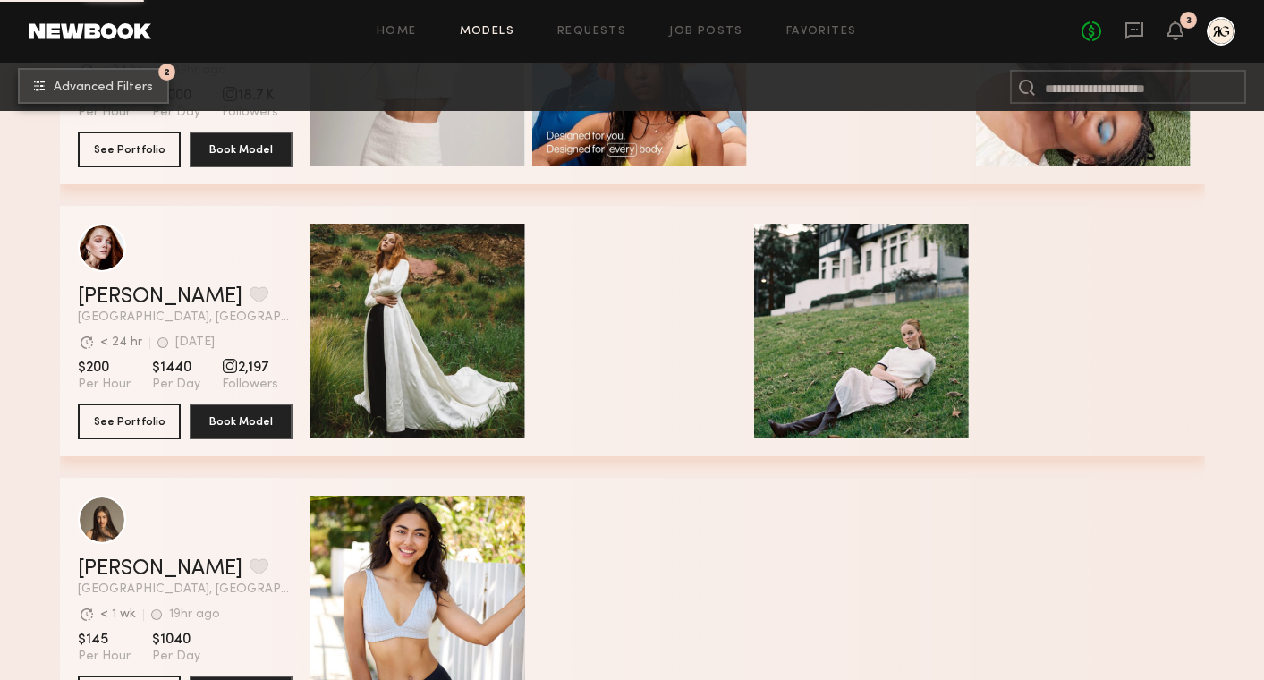
scroll to position [48106, 0]
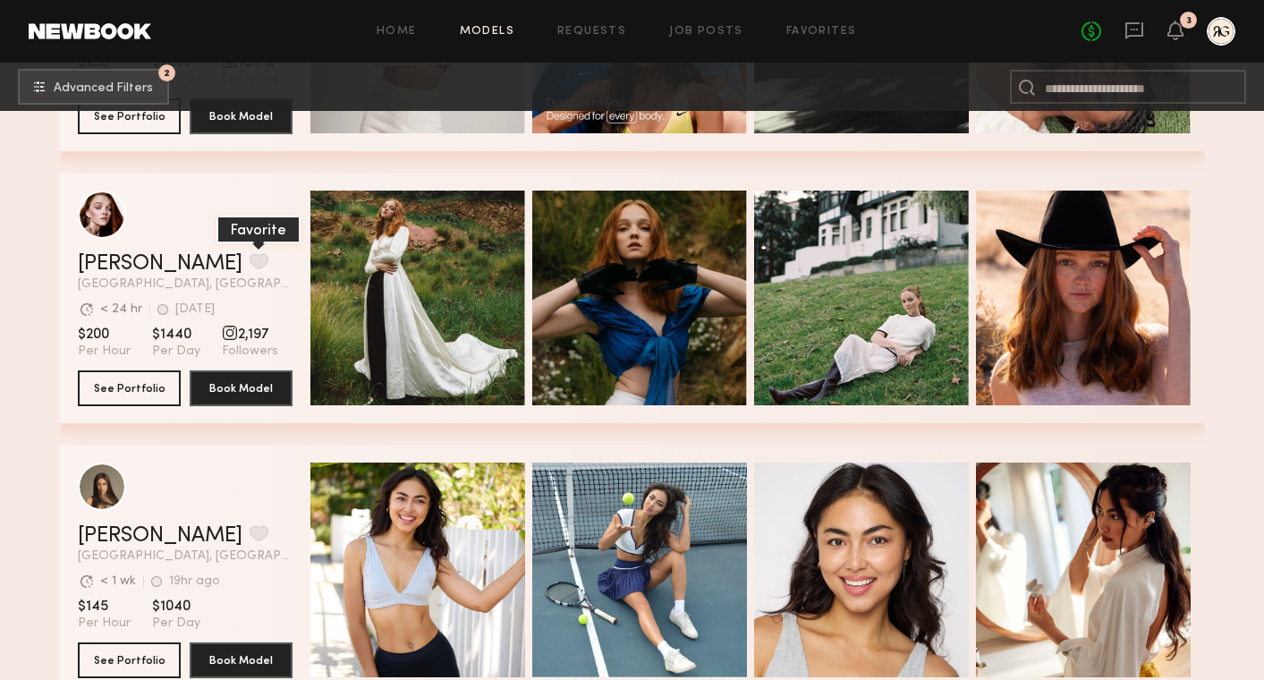
click at [250, 257] on button "grid" at bounding box center [259, 261] width 19 height 16
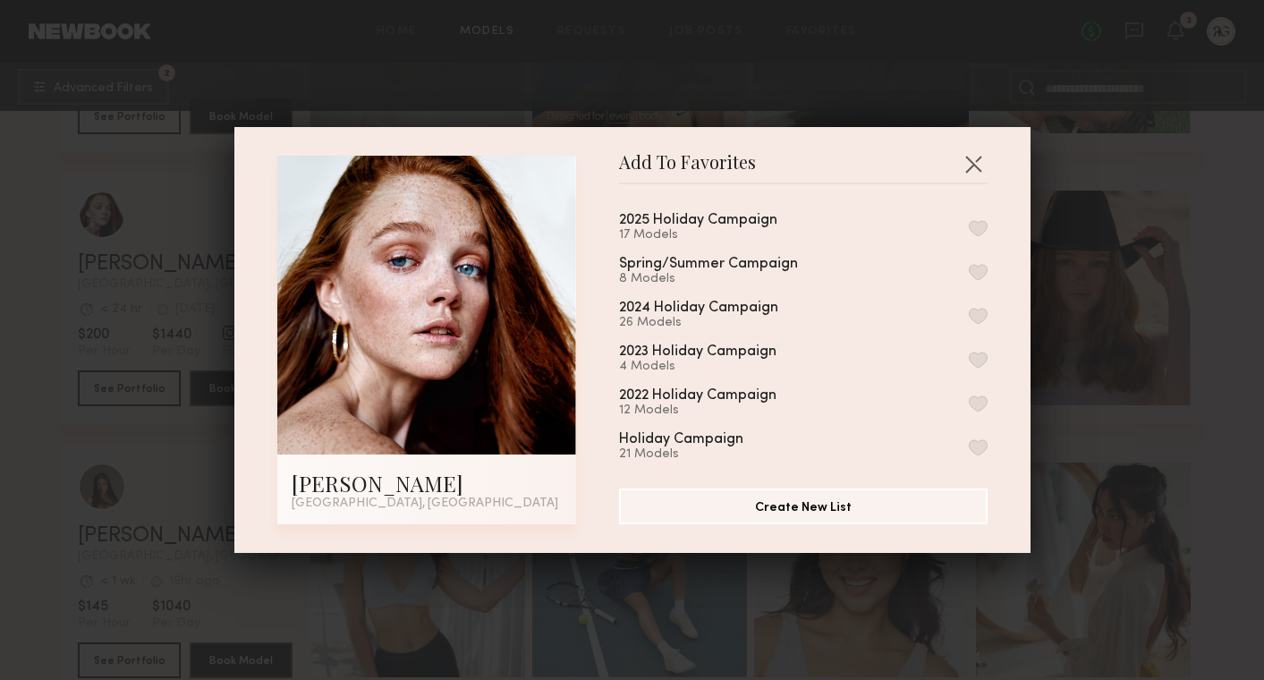
click at [980, 220] on button "button" at bounding box center [978, 228] width 19 height 16
click at [972, 161] on button "button" at bounding box center [973, 163] width 29 height 29
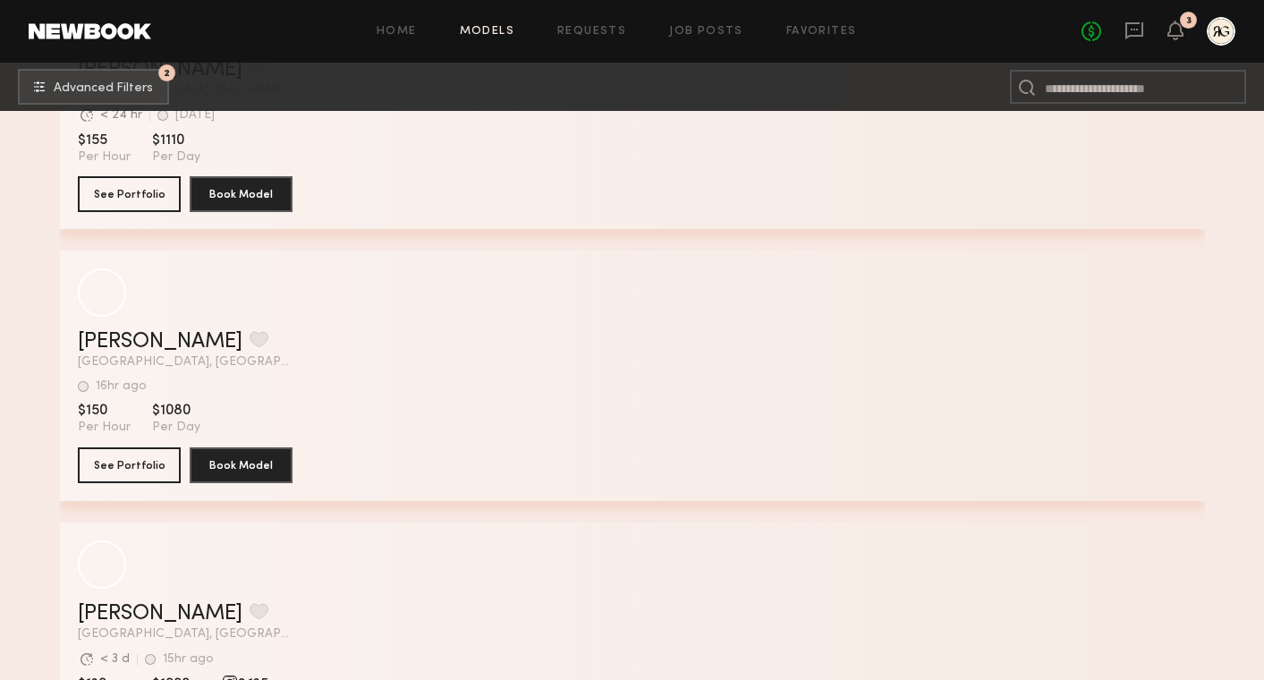
scroll to position [58235, 0]
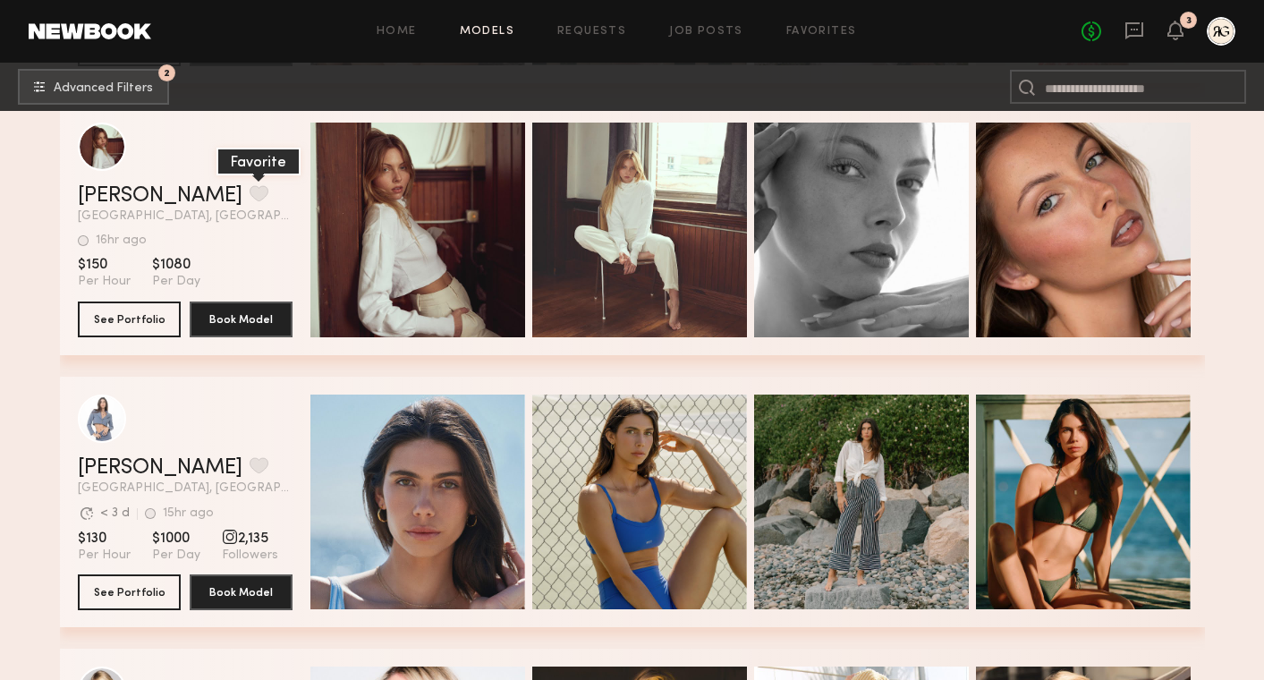
click at [250, 194] on button "grid" at bounding box center [259, 193] width 19 height 16
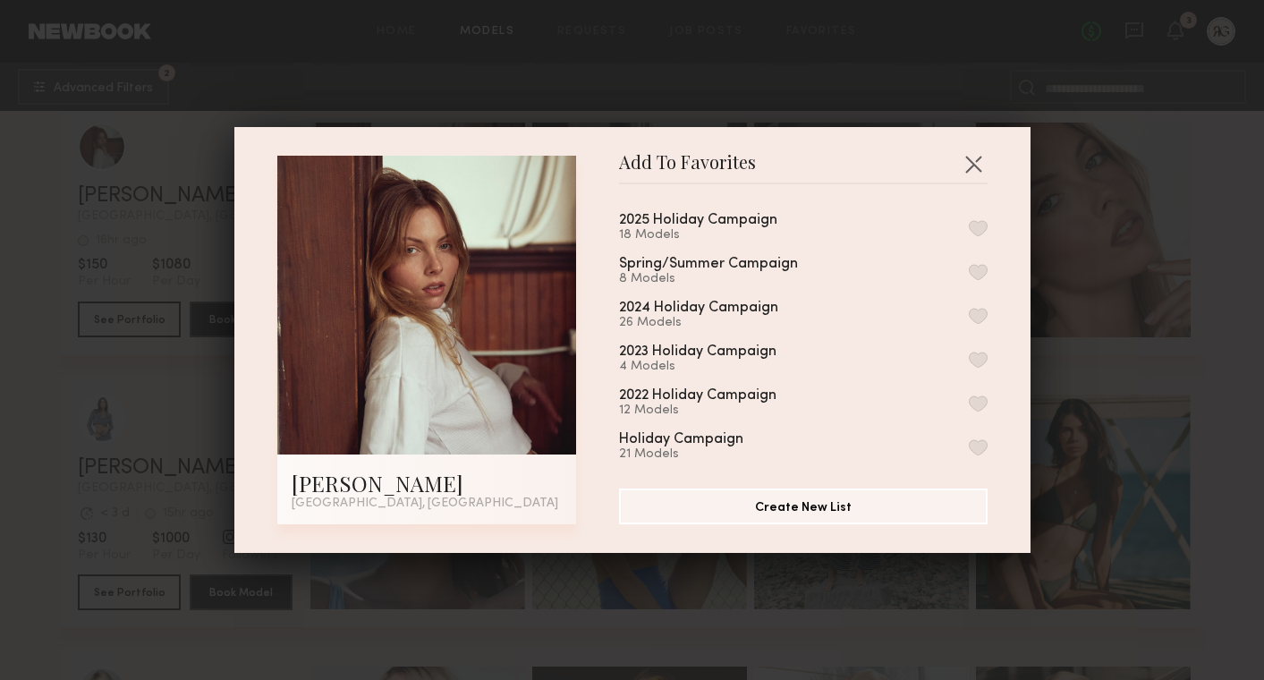
click at [829, 229] on div "2025 Holiday Campaign 18 Models" at bounding box center [803, 228] width 369 height 30
click at [980, 232] on button "button" at bounding box center [978, 228] width 19 height 16
click at [980, 154] on button "button" at bounding box center [973, 163] width 29 height 29
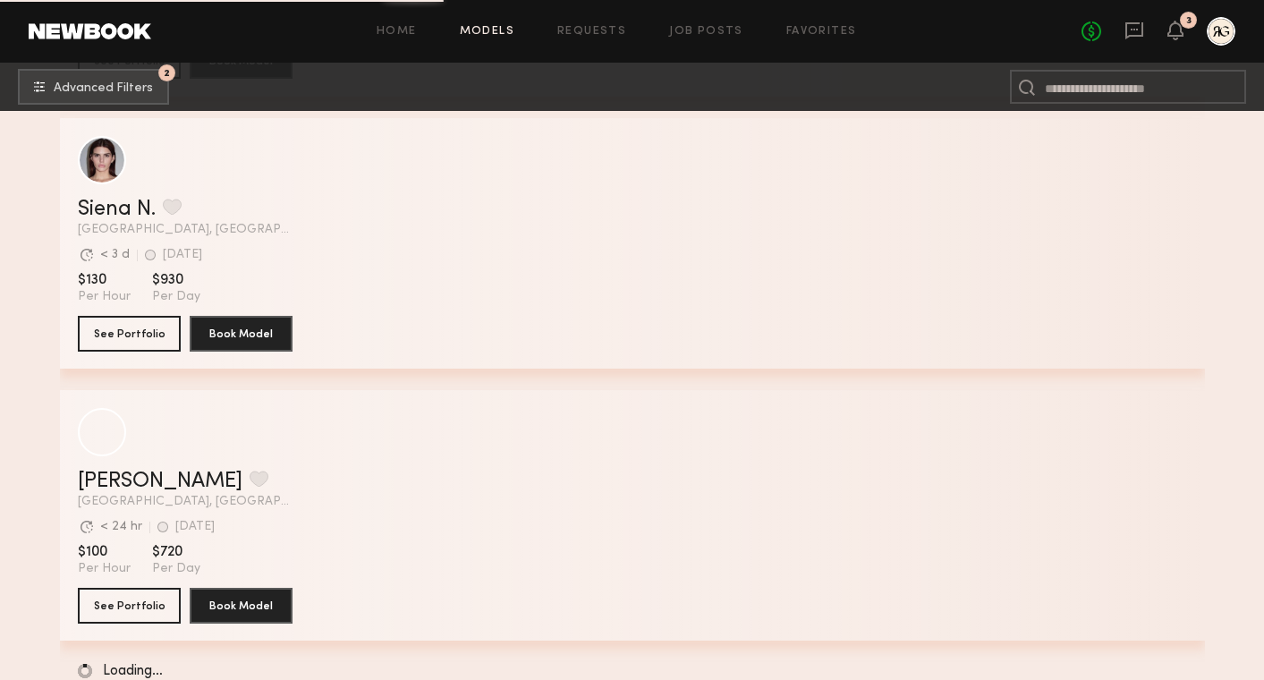
scroll to position [65048, 0]
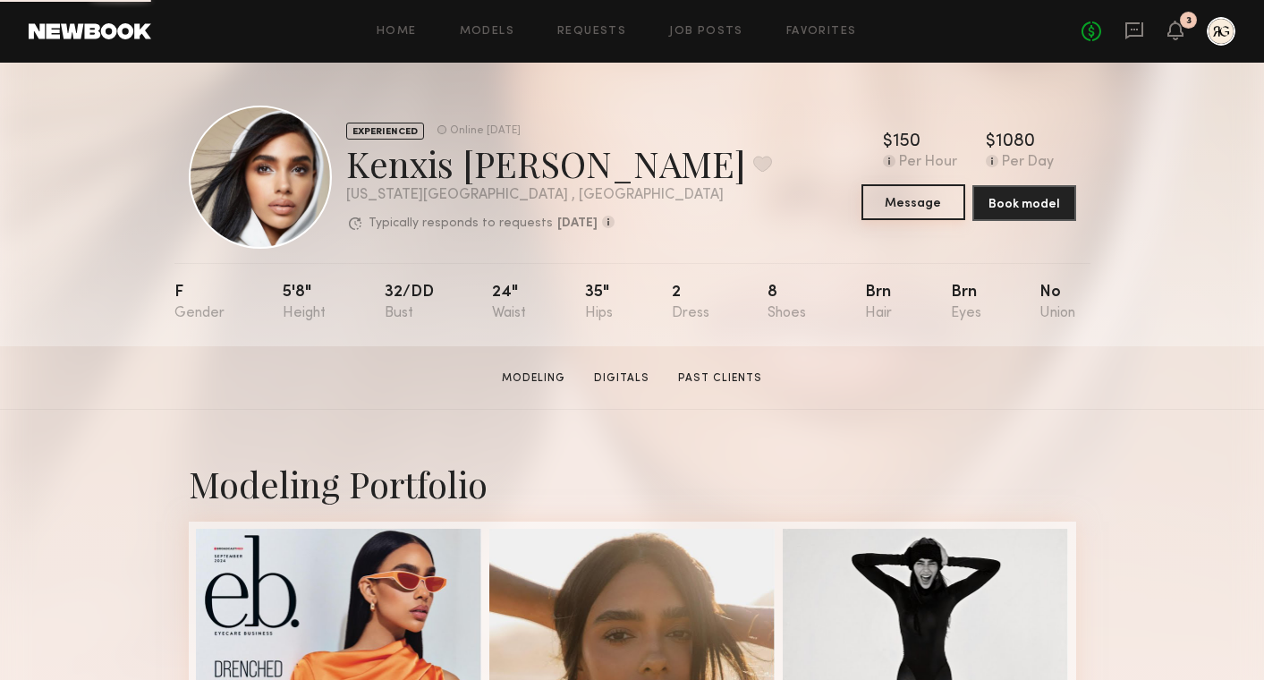
click at [925, 205] on button "Message" at bounding box center [913, 202] width 104 height 36
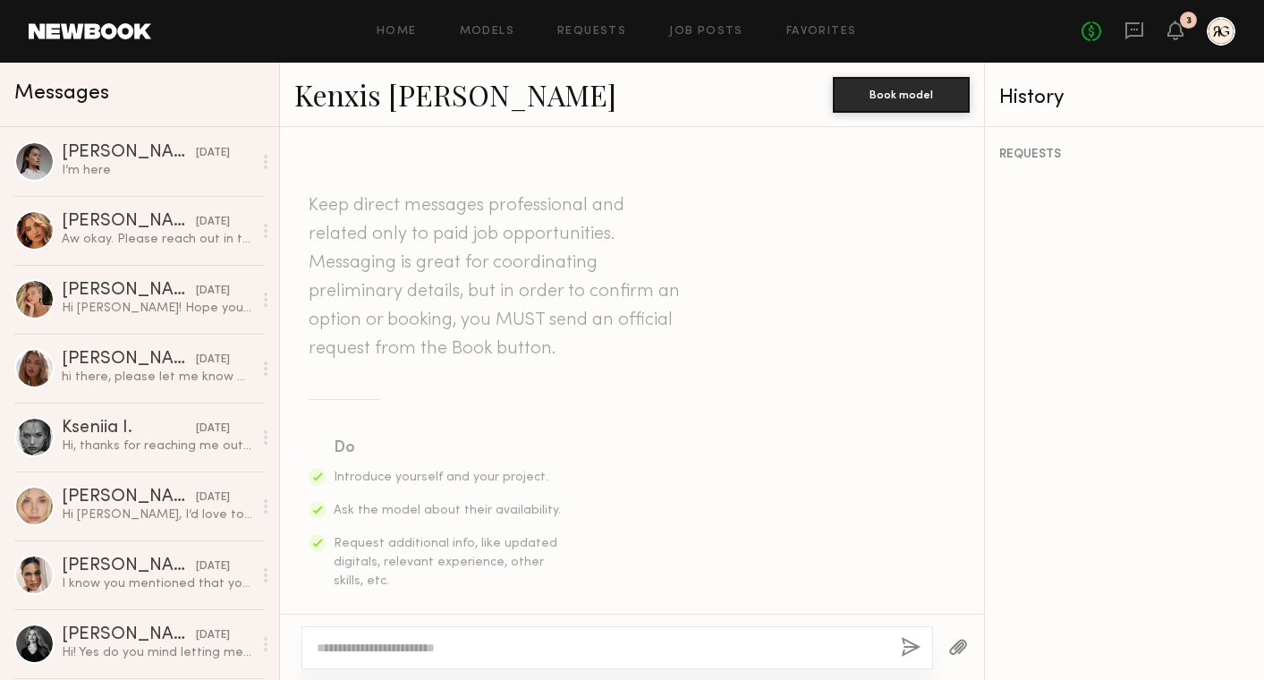
click at [481, 631] on div at bounding box center [617, 647] width 632 height 43
click at [462, 646] on textarea at bounding box center [602, 648] width 570 height 18
type textarea "**********"
click at [909, 646] on button "button" at bounding box center [911, 648] width 20 height 22
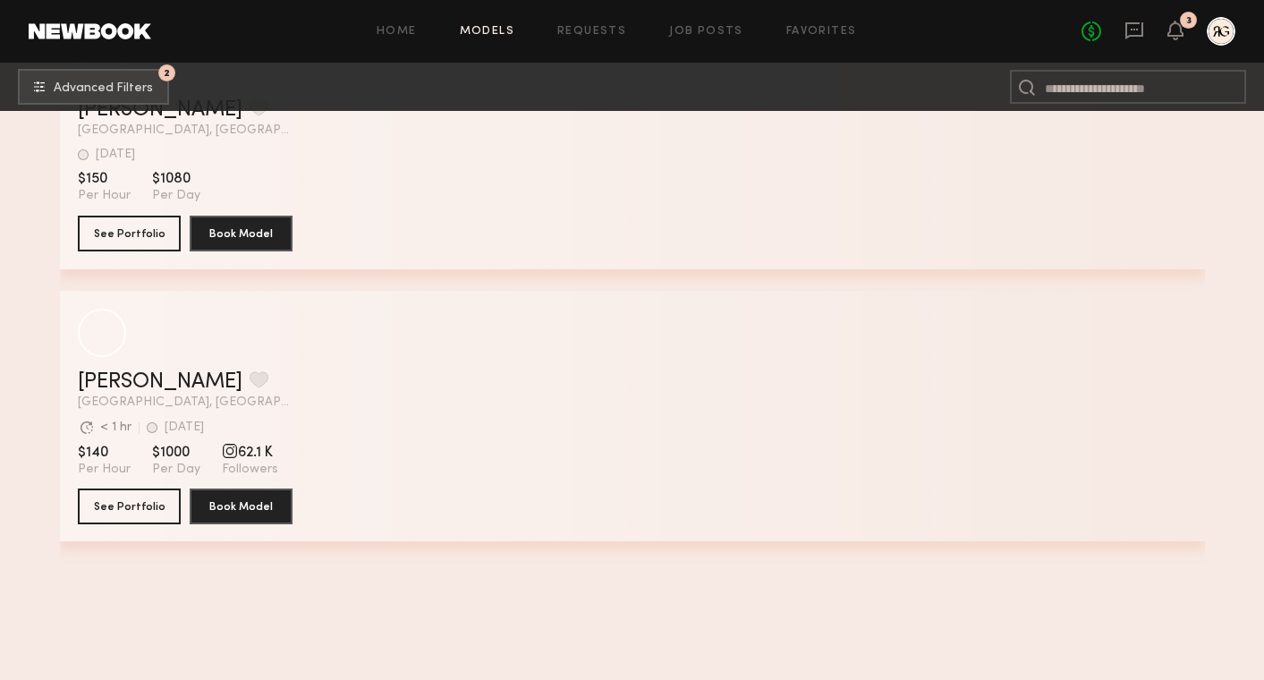
scroll to position [110434, 0]
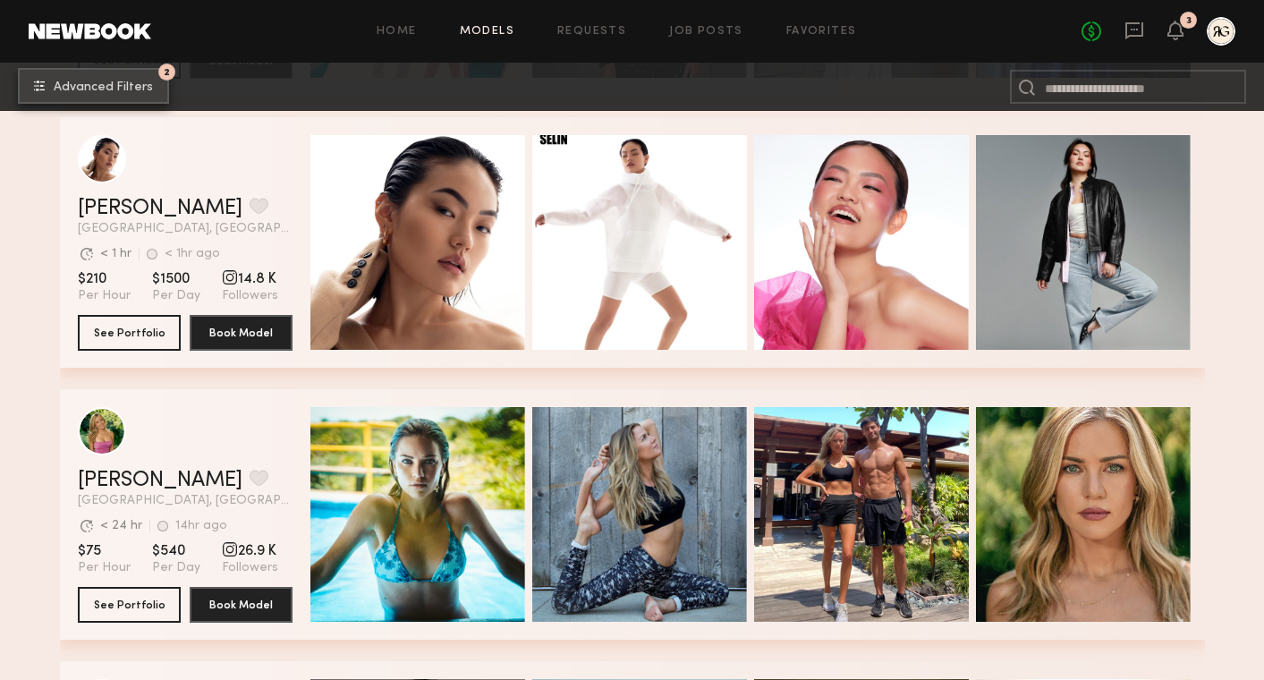
click at [128, 81] on span "Advanced Filters" at bounding box center [103, 87] width 99 height 13
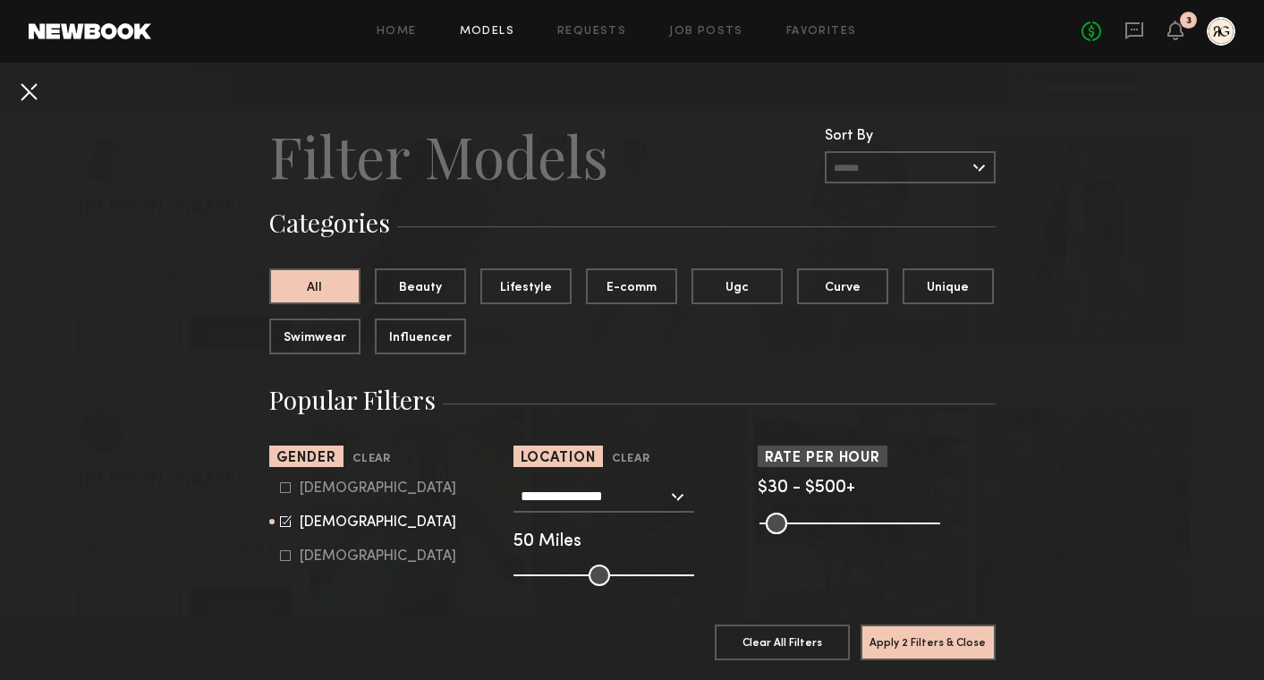
click at [33, 86] on button at bounding box center [28, 91] width 29 height 29
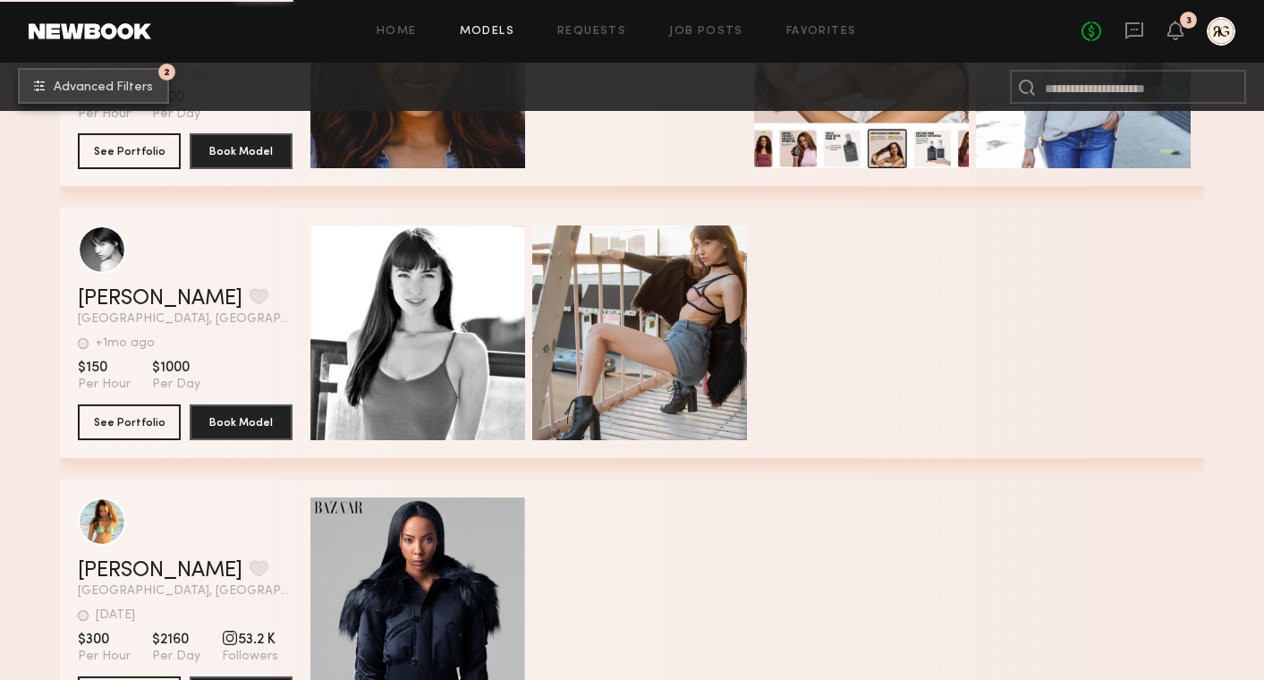
scroll to position [117259, 0]
